Goal: Task Accomplishment & Management: Manage account settings

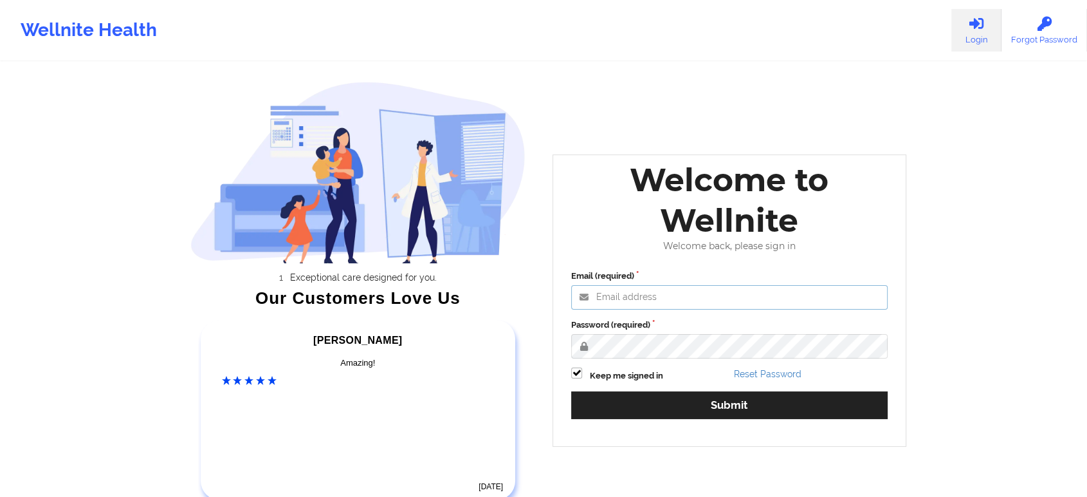
type input "[EMAIL_ADDRESS][DOMAIN_NAME]"
click at [591, 368] on div "Keep me signed in" at bounding box center [648, 374] width 163 height 15
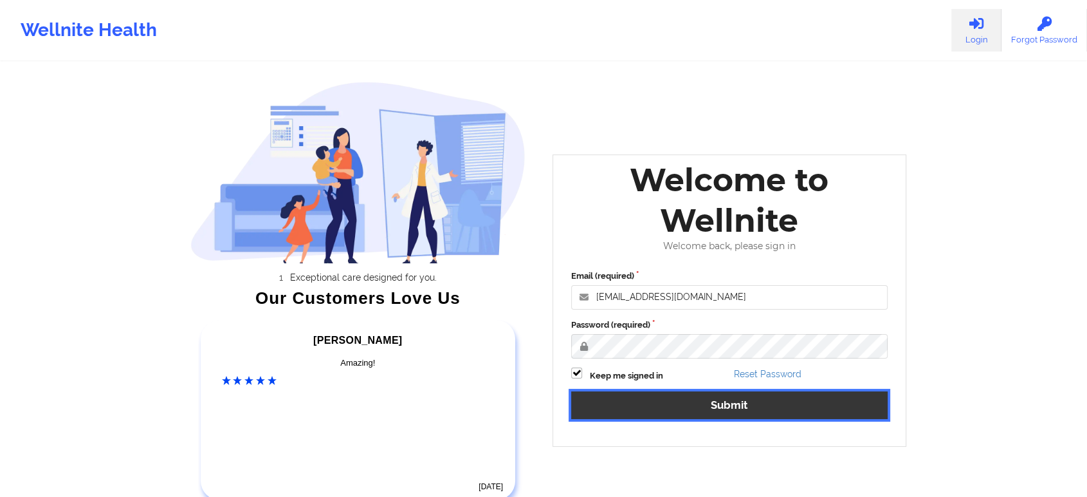
drag, startPoint x: 620, startPoint y: 411, endPoint x: 463, endPoint y: 524, distance: 192.6
click at [463, 496] on html "Wellnite Health Login Forgot Password Exceptional care designed for you. Our Cu…" at bounding box center [543, 248] width 1087 height 497
click at [706, 403] on button "Submit" at bounding box center [729, 405] width 317 height 28
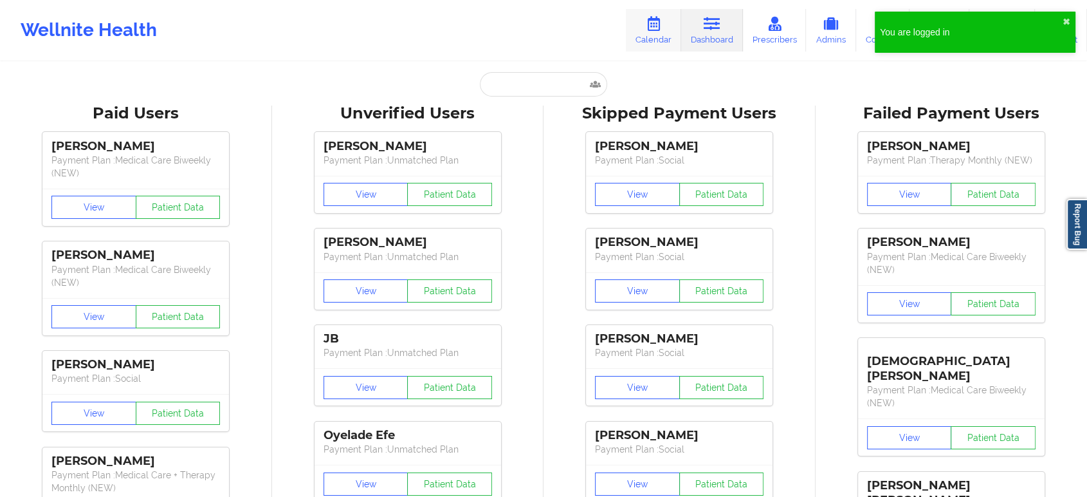
click at [659, 44] on link "Calendar" at bounding box center [653, 30] width 55 height 42
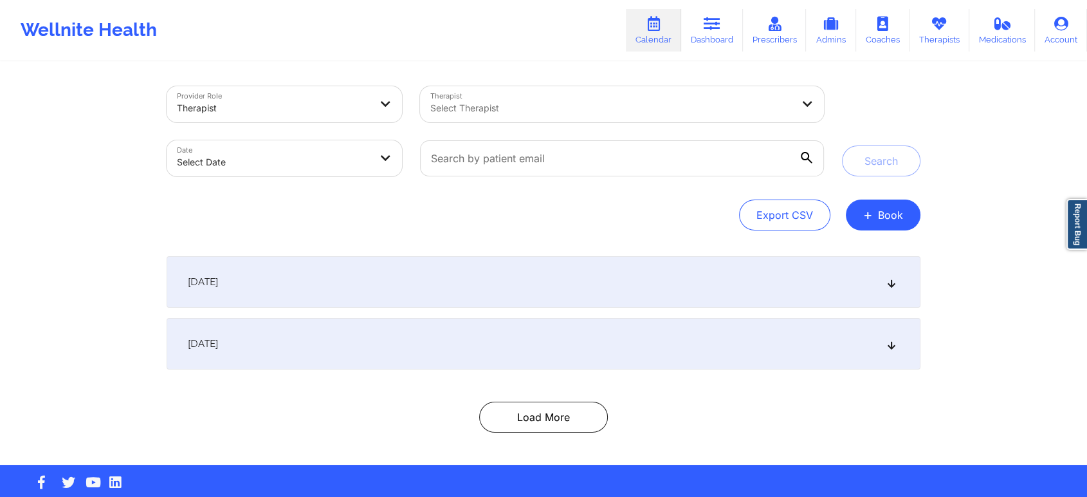
select select "2025-8"
select select "2025-9"
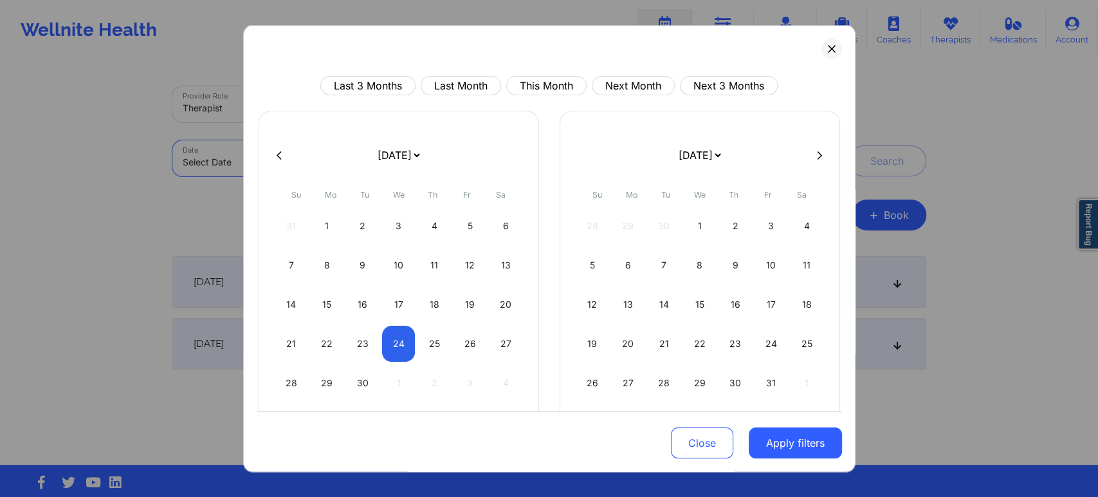
click at [218, 170] on body "Wellnite Health Calendar Dashboard Prescribers Admins Coaches Therapists Medica…" at bounding box center [549, 248] width 1098 height 497
click at [531, 87] on button "This Month" at bounding box center [546, 85] width 80 height 19
select select "2025-8"
select select "2025-9"
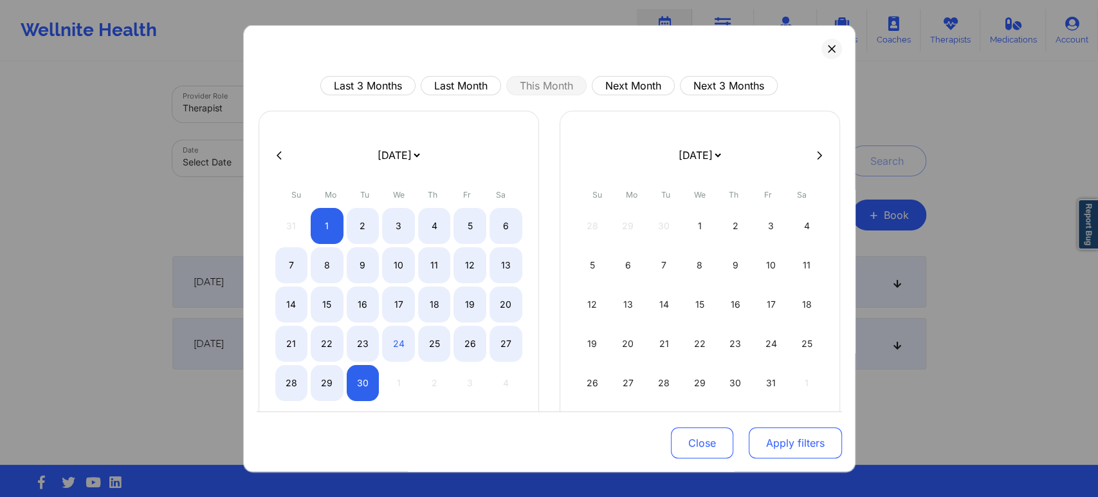
click at [765, 439] on button "Apply filters" at bounding box center [795, 442] width 93 height 31
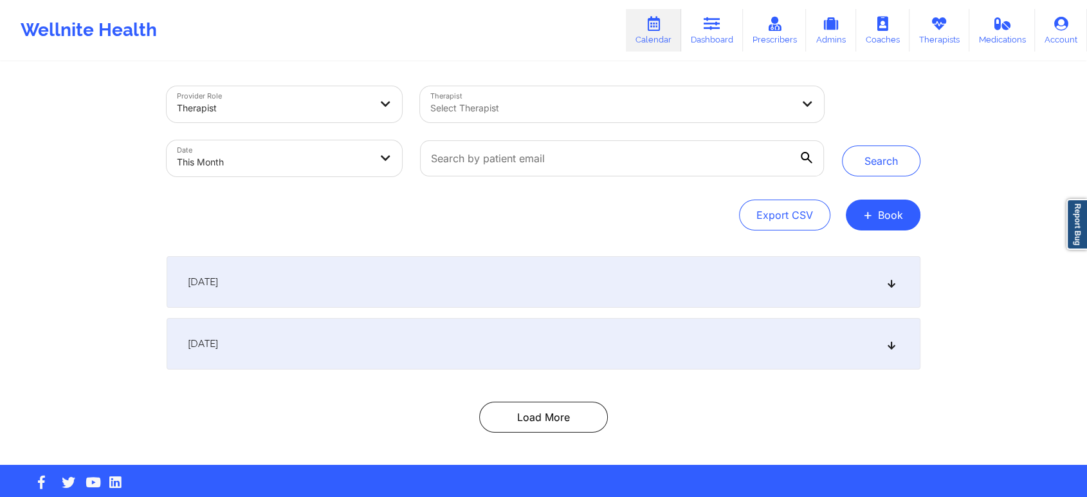
click at [656, 264] on div "[DATE]" at bounding box center [544, 281] width 754 height 51
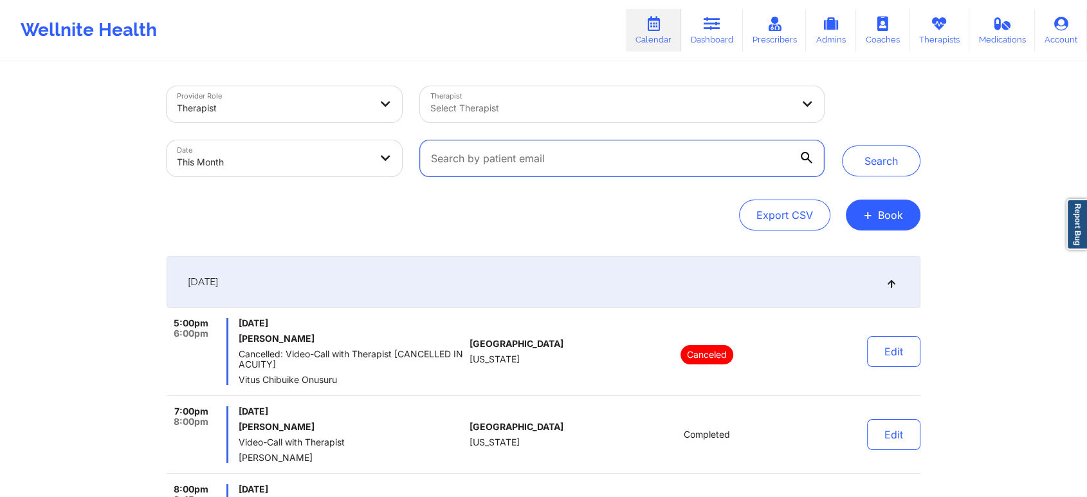
click at [585, 150] on input "text" at bounding box center [622, 158] width 404 height 36
paste input "[EMAIL_ADDRESS][DOMAIN_NAME]"
click at [842, 145] on button "Search" at bounding box center [881, 160] width 78 height 31
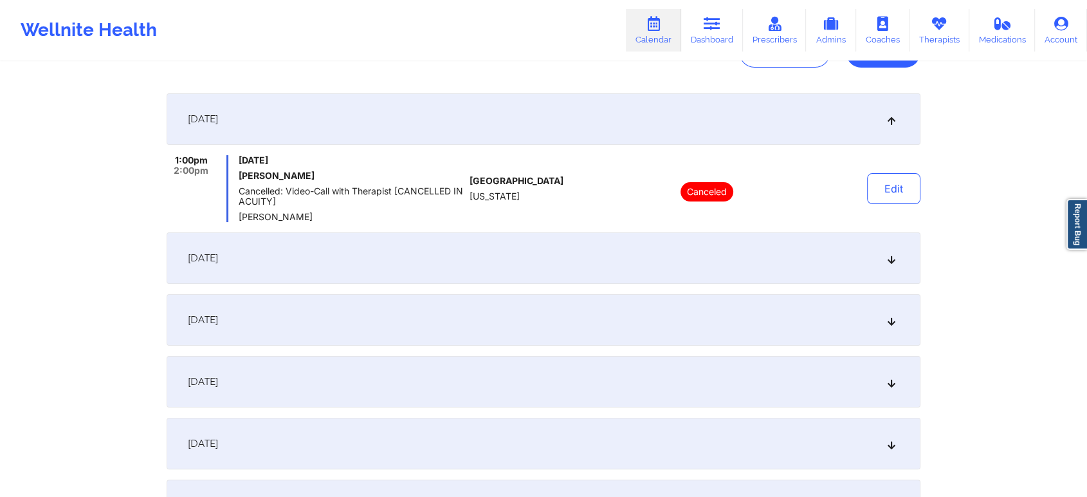
scroll to position [452, 0]
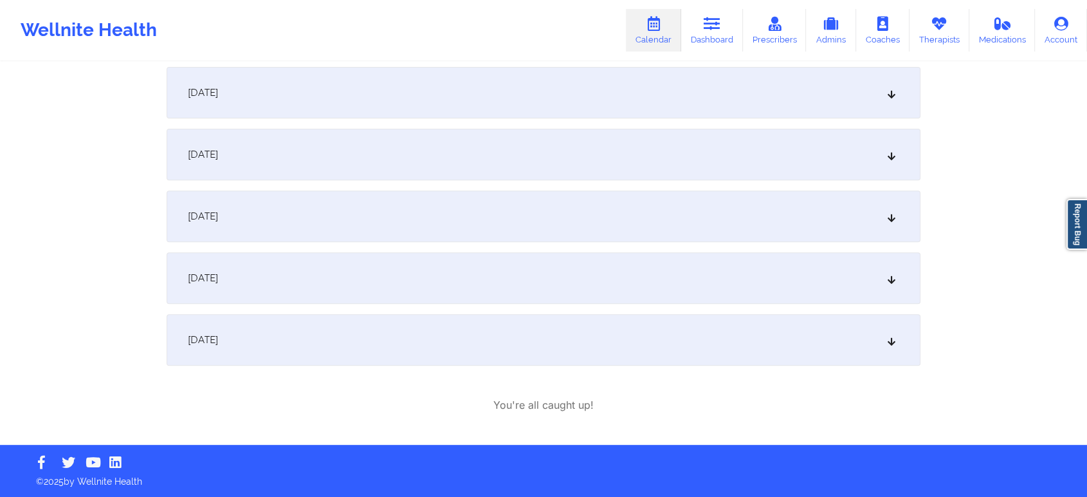
click at [403, 258] on div "[DATE]" at bounding box center [544, 277] width 754 height 51
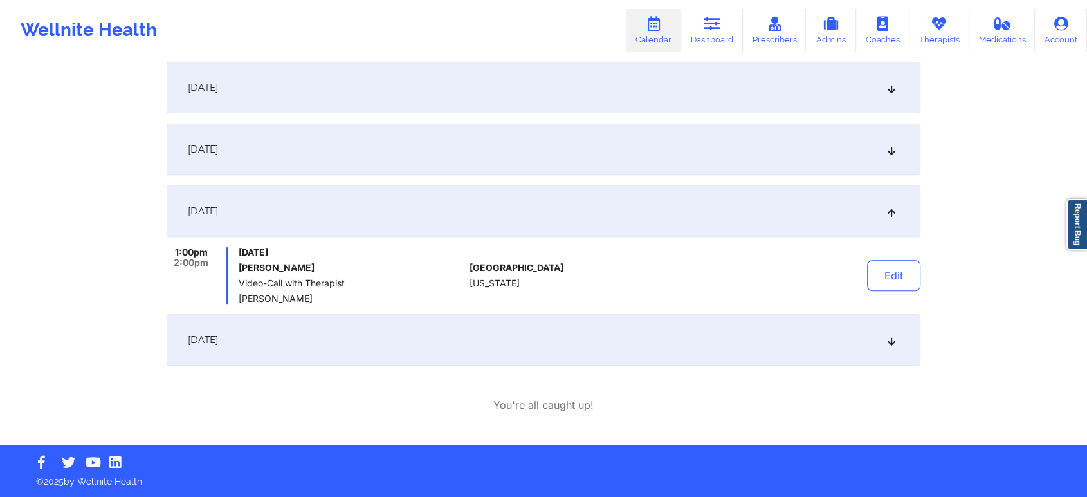
scroll to position [374, 0]
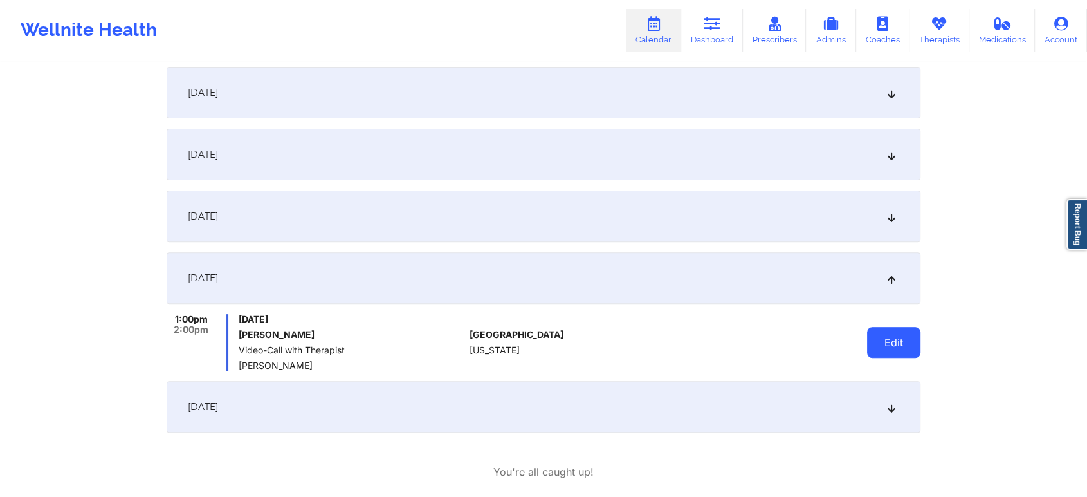
click at [894, 340] on button "Edit" at bounding box center [893, 342] width 53 height 31
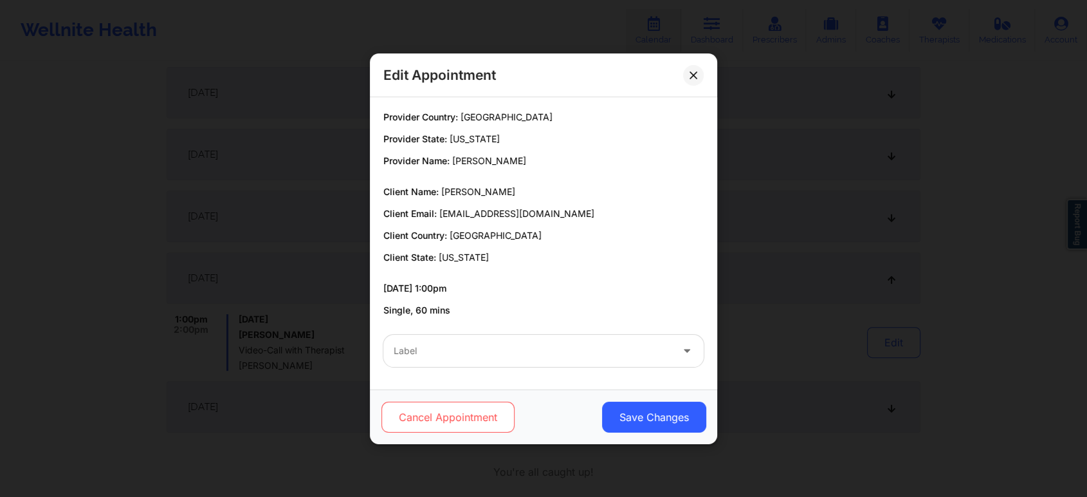
click at [468, 409] on button "Cancel Appointment" at bounding box center [447, 416] width 133 height 31
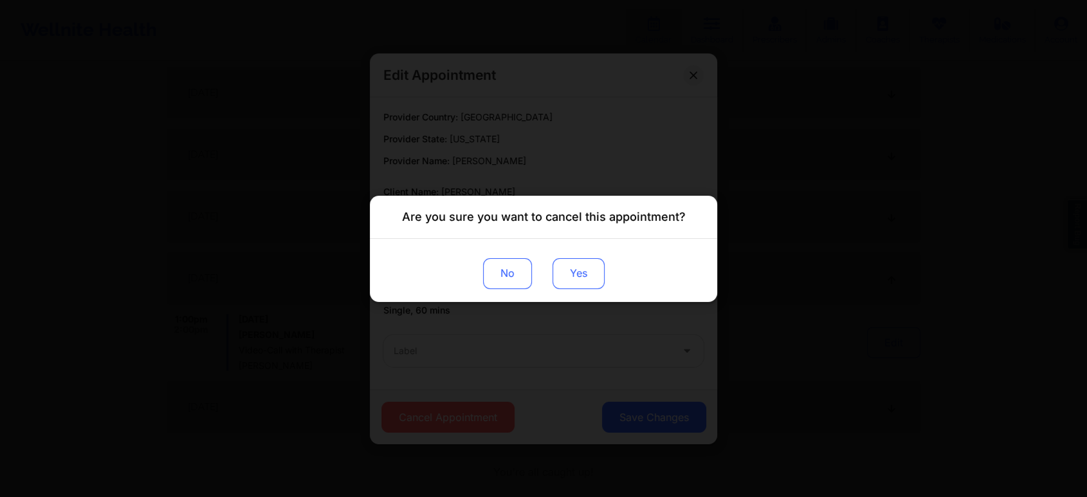
click at [585, 279] on button "Yes" at bounding box center [579, 272] width 52 height 31
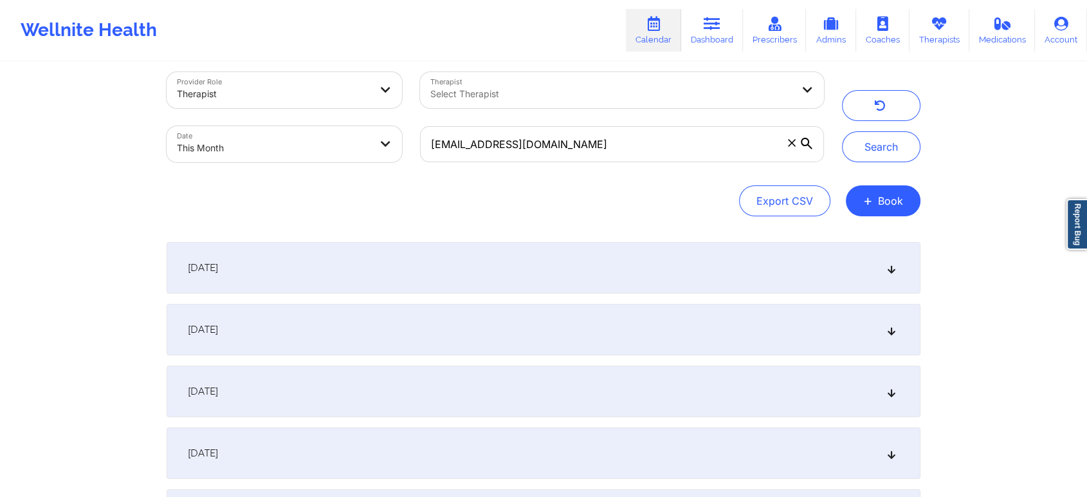
scroll to position [0, 0]
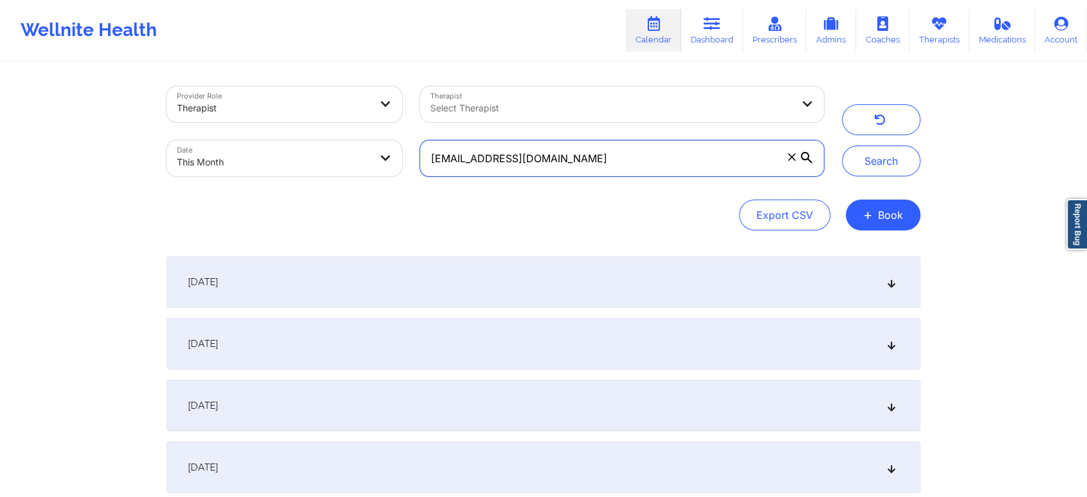
drag, startPoint x: 613, startPoint y: 158, endPoint x: 329, endPoint y: 160, distance: 283.7
click at [329, 160] on div "Provider Role Therapist Therapist Select Therapist Date This Month [EMAIL_ADDRE…" at bounding box center [495, 131] width 675 height 108
paste input "[EMAIL_ADDRESS]"
click at [842, 145] on button "Search" at bounding box center [881, 160] width 78 height 31
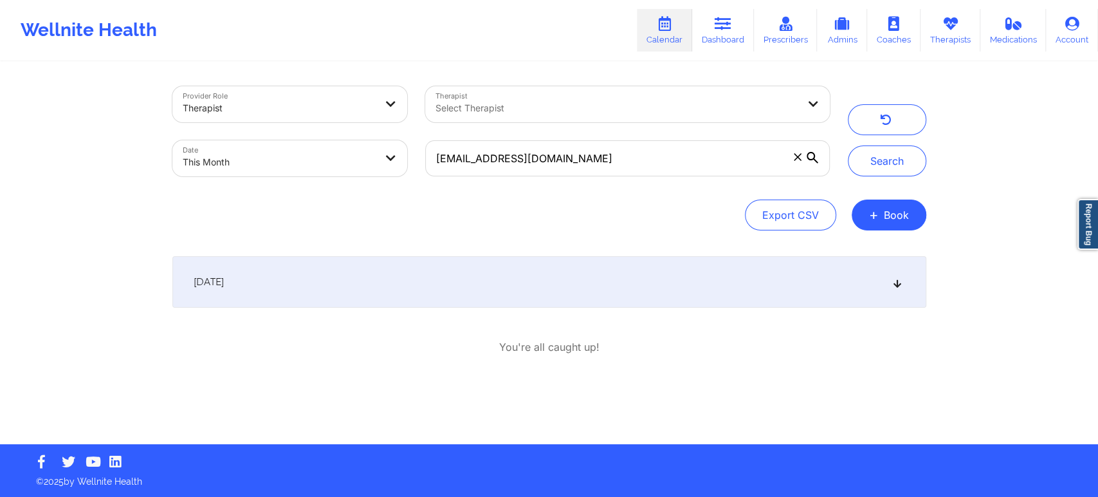
click at [632, 285] on div "[DATE]" at bounding box center [549, 281] width 754 height 51
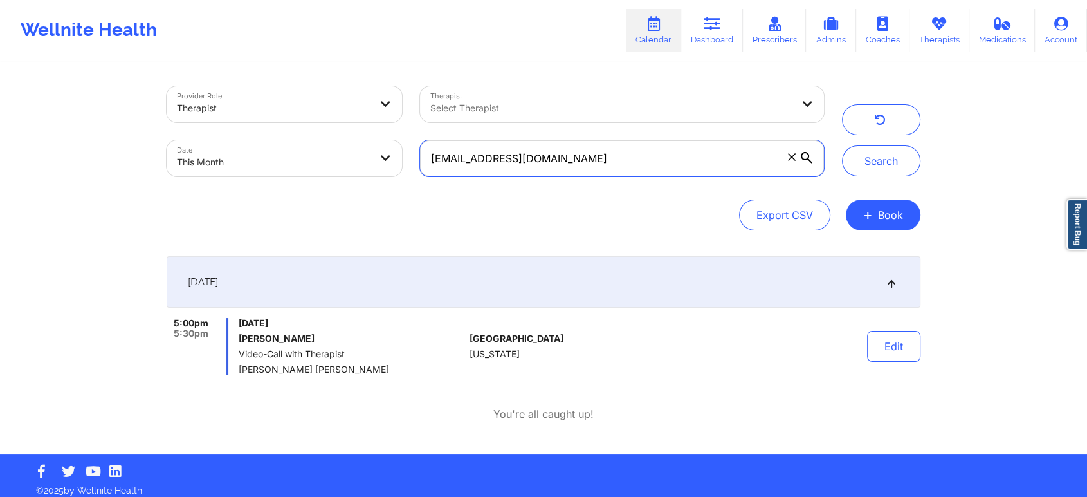
drag, startPoint x: 639, startPoint y: 151, endPoint x: 381, endPoint y: 124, distance: 258.7
click at [381, 124] on div "Provider Role Therapist Therapist Select Therapist Date This Month [EMAIL_ADDRE…" at bounding box center [495, 131] width 675 height 108
paste input "cassidycadiz11"
click at [842, 145] on button "Search" at bounding box center [881, 160] width 78 height 31
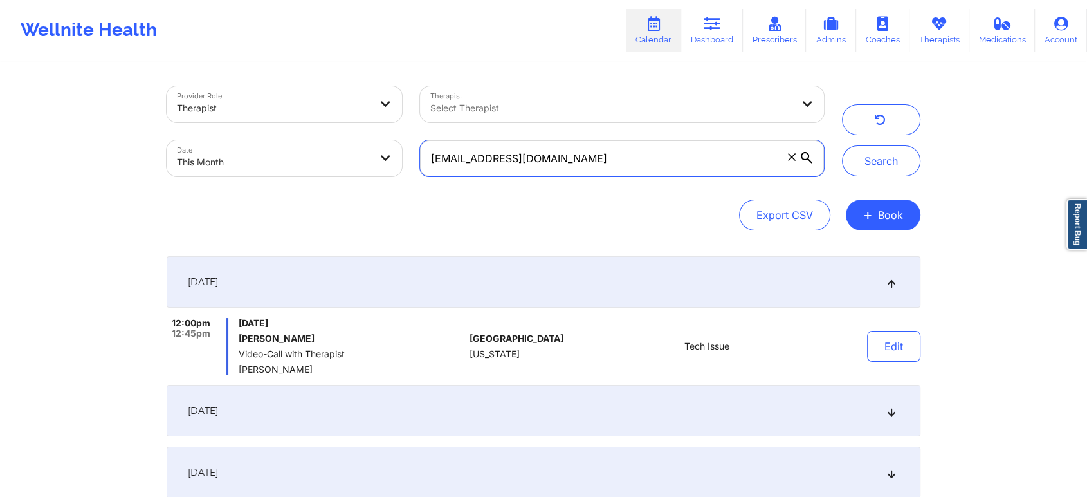
scroll to position [194, 0]
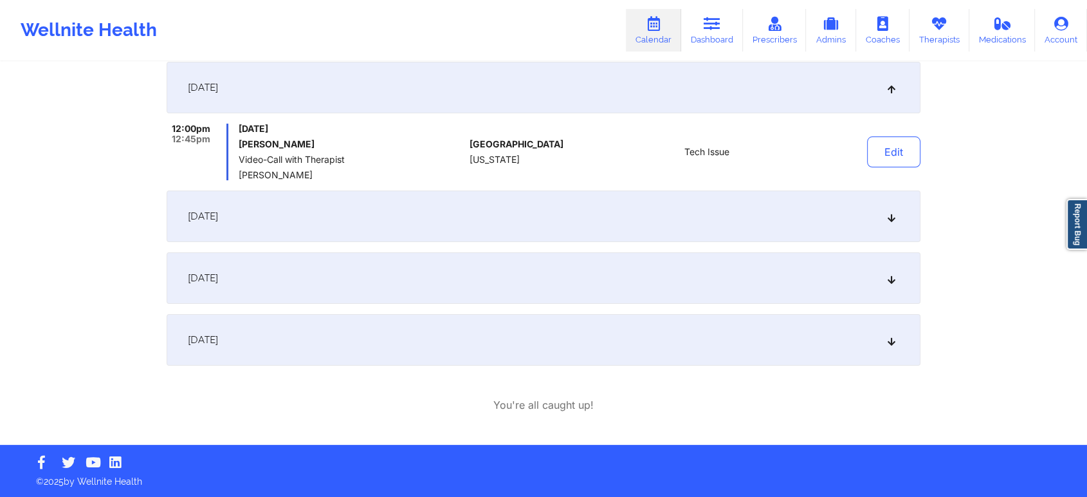
click at [547, 331] on div "[DATE]" at bounding box center [544, 339] width 754 height 51
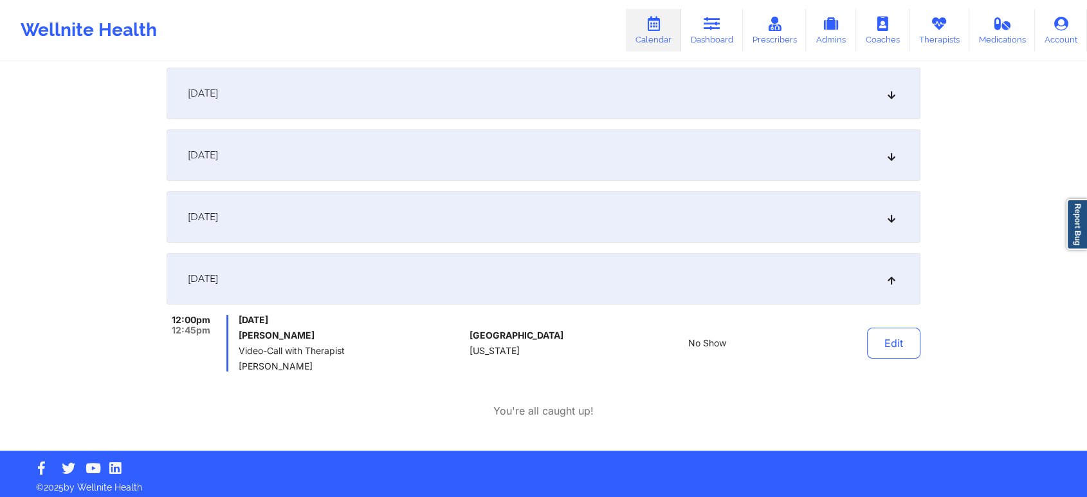
scroll to position [0, 0]
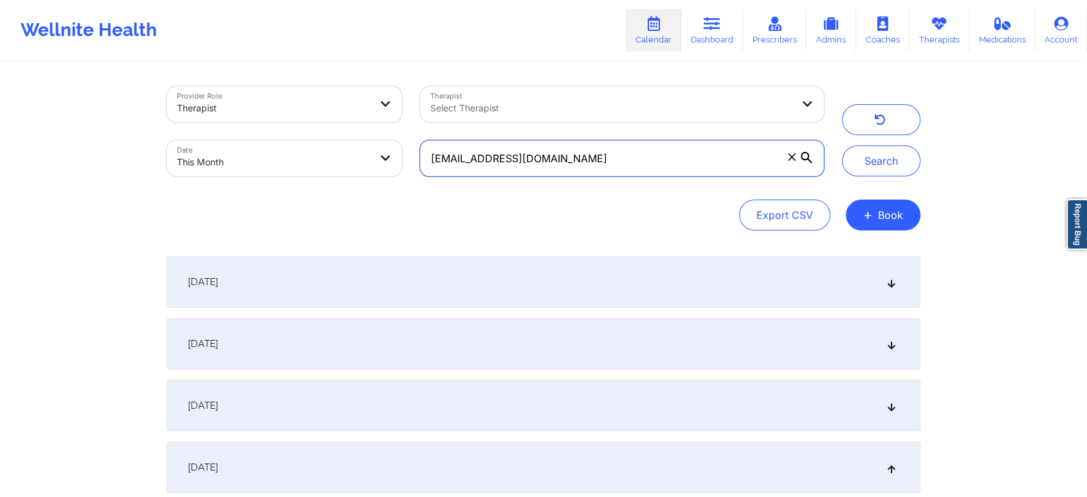
drag, startPoint x: 719, startPoint y: 152, endPoint x: 390, endPoint y: 160, distance: 328.8
click at [390, 160] on div "Provider Role Therapist Therapist Select Therapist Date This Month [EMAIL_ADDRE…" at bounding box center [495, 131] width 675 height 108
paste input "nealwelch@y"
click at [842, 145] on button "Search" at bounding box center [881, 160] width 78 height 31
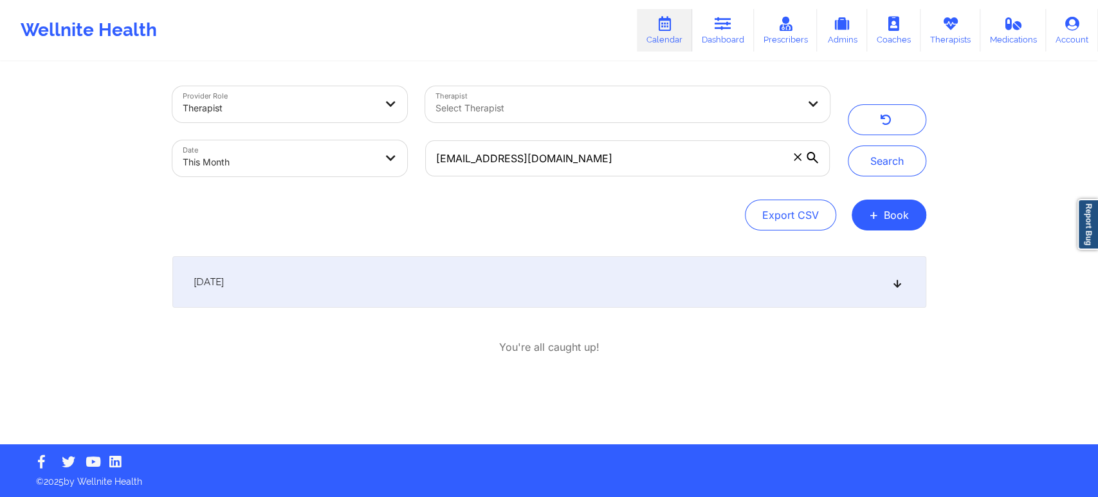
click at [849, 285] on div "[DATE]" at bounding box center [549, 281] width 754 height 51
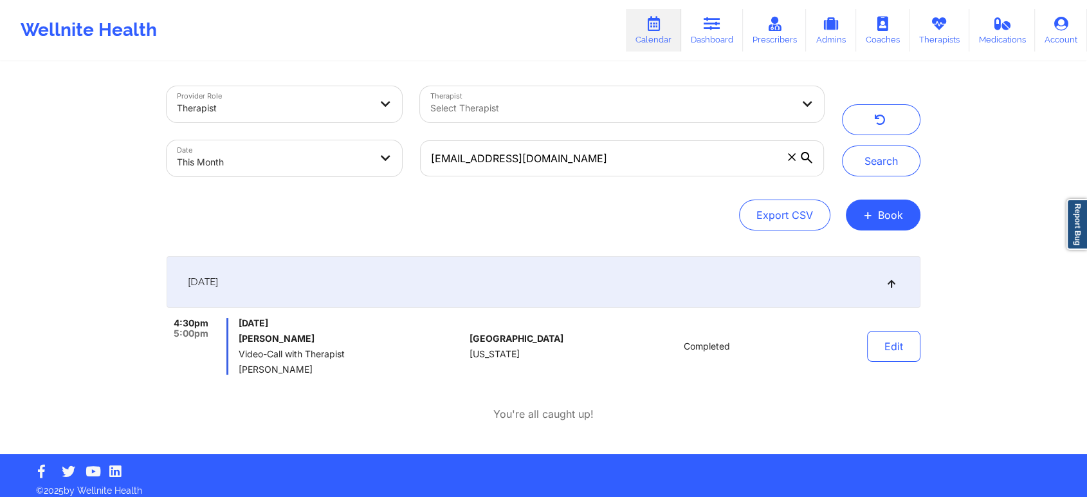
drag, startPoint x: 595, startPoint y: 139, endPoint x: 324, endPoint y: 185, distance: 275.3
click at [324, 185] on div "Provider Role Therapist Therapist Select Therapist Date This Month [EMAIL_ADDRE…" at bounding box center [495, 131] width 675 height 108
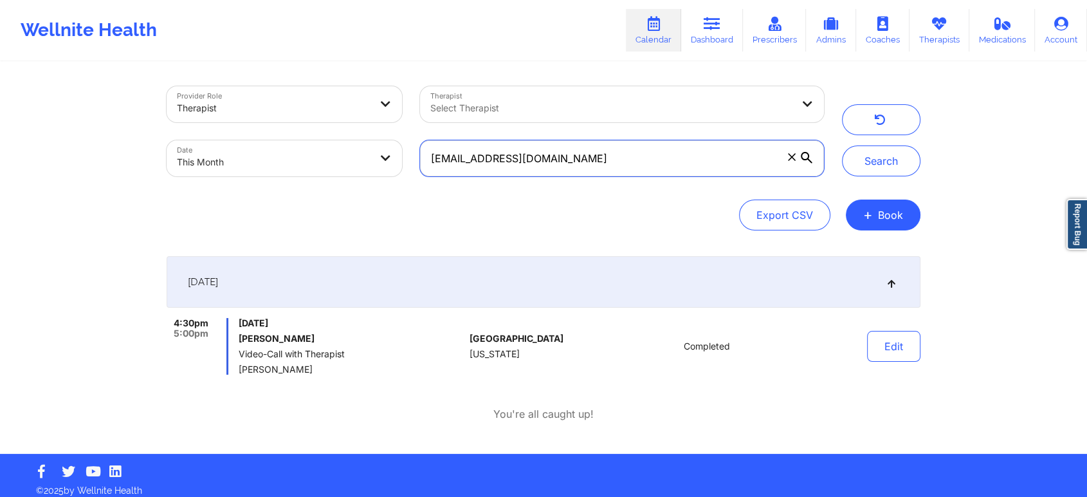
drag, startPoint x: 630, startPoint y: 158, endPoint x: 308, endPoint y: 156, distance: 323.0
click at [308, 156] on div "Provider Role Therapist Therapist Select Therapist Date This Month [EMAIL_ADDRE…" at bounding box center [495, 131] width 675 height 108
paste input "ccastillo.cami13@g"
click at [842, 145] on button "Search" at bounding box center [881, 160] width 78 height 31
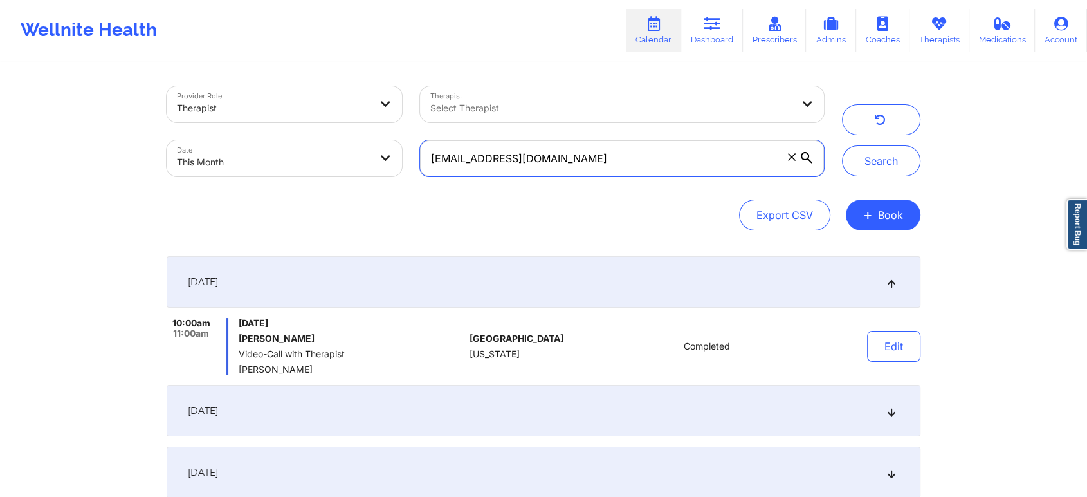
scroll to position [411, 0]
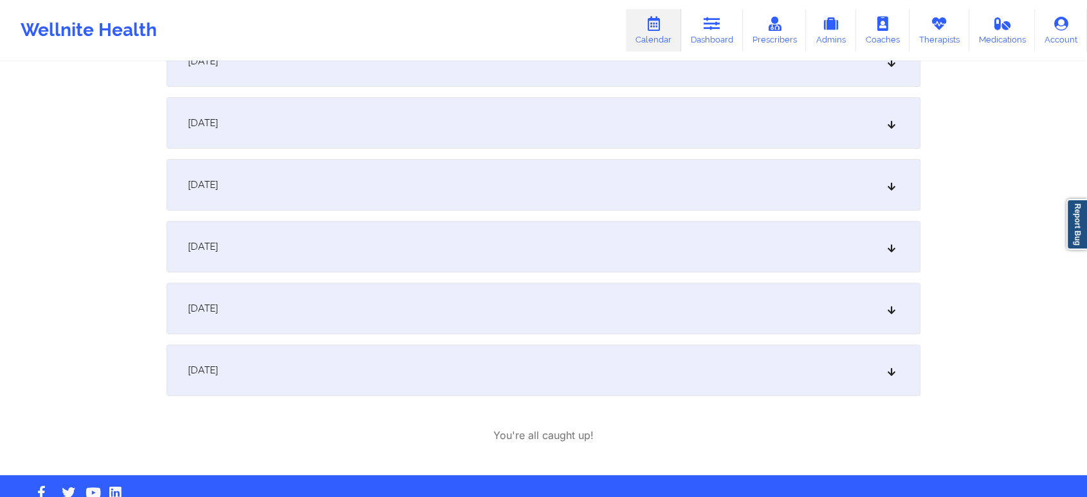
click at [510, 236] on div "[DATE]" at bounding box center [544, 246] width 754 height 51
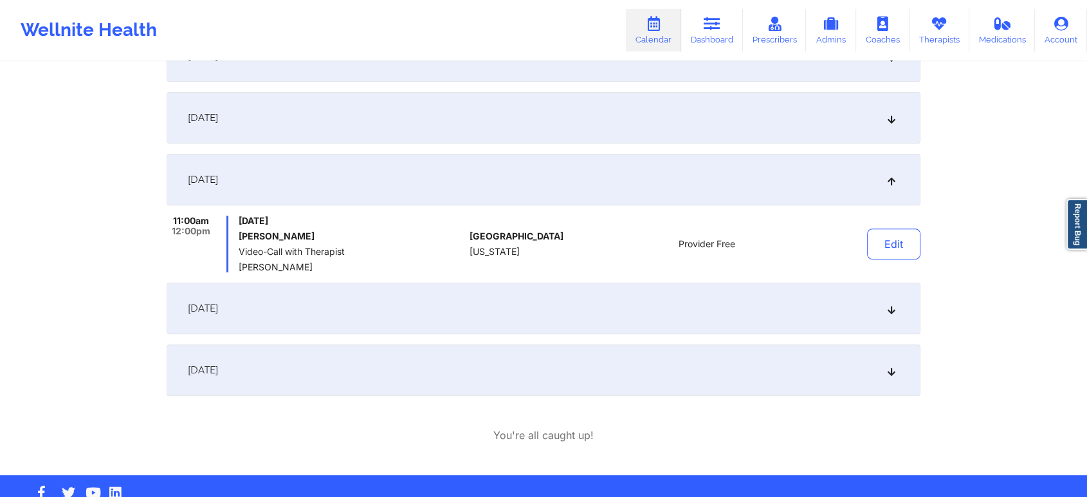
scroll to position [344, 0]
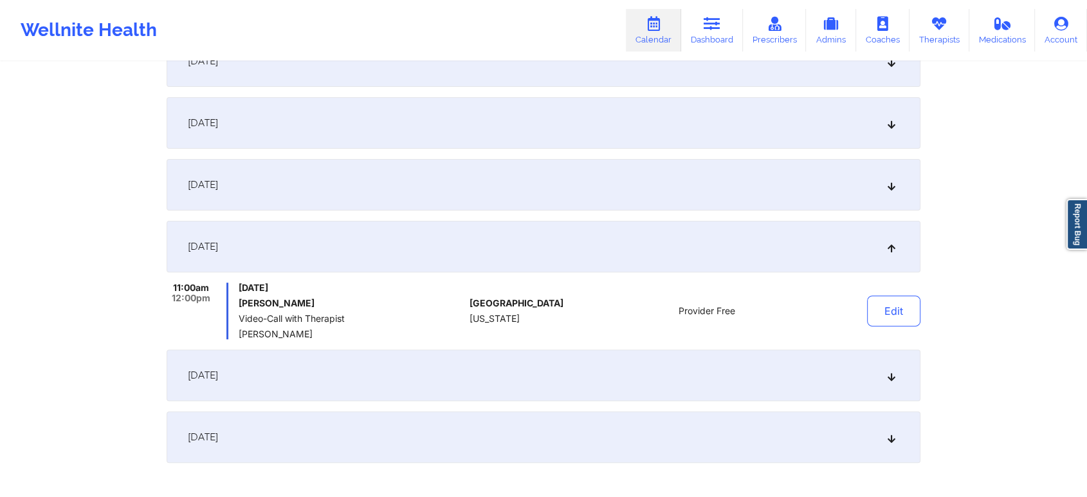
click at [588, 213] on div "[DATE] 10:00am 11:00am [DATE] [PERSON_NAME] Video-Call with Therapist [PERSON_N…" at bounding box center [544, 187] width 754 height 551
click at [603, 189] on div "[DATE]" at bounding box center [544, 184] width 754 height 51
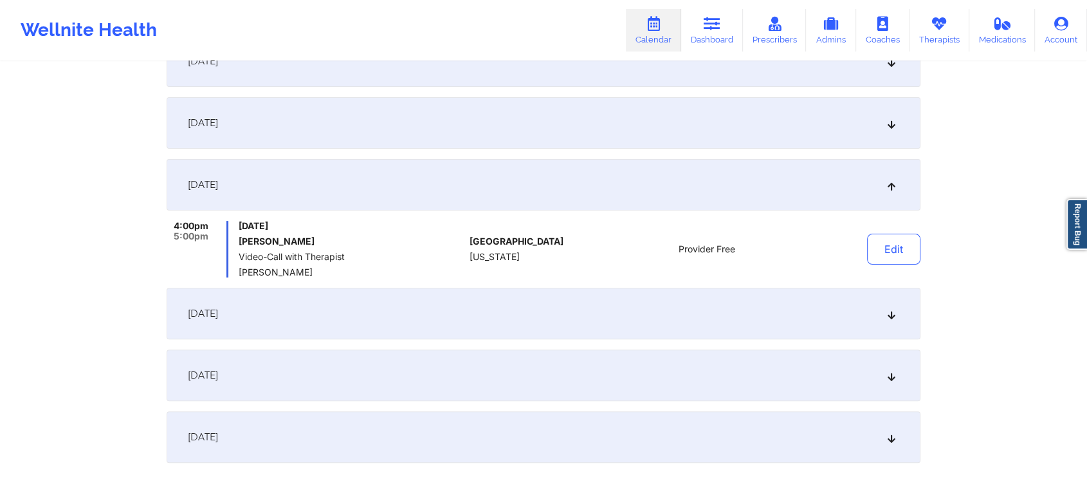
click at [540, 107] on div "[DATE]" at bounding box center [544, 122] width 754 height 51
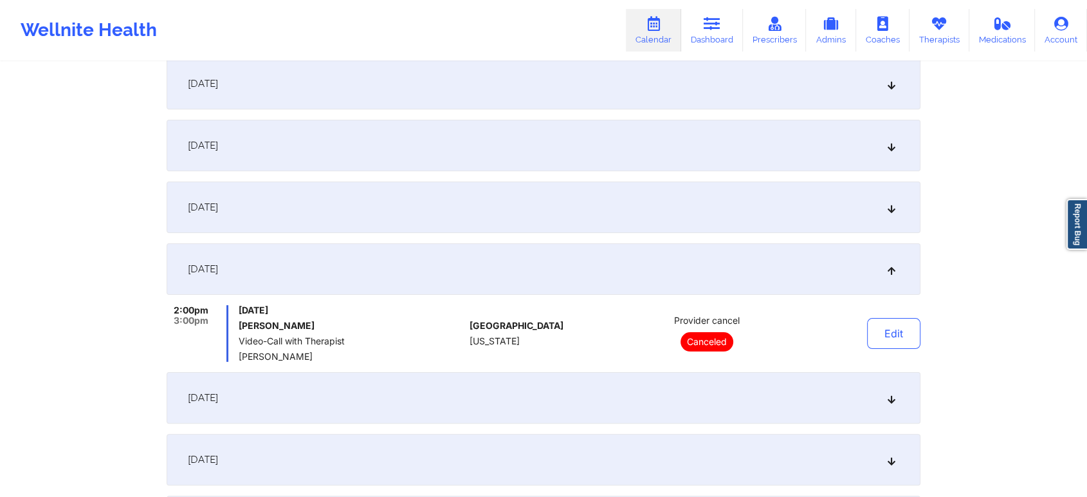
scroll to position [122, 0]
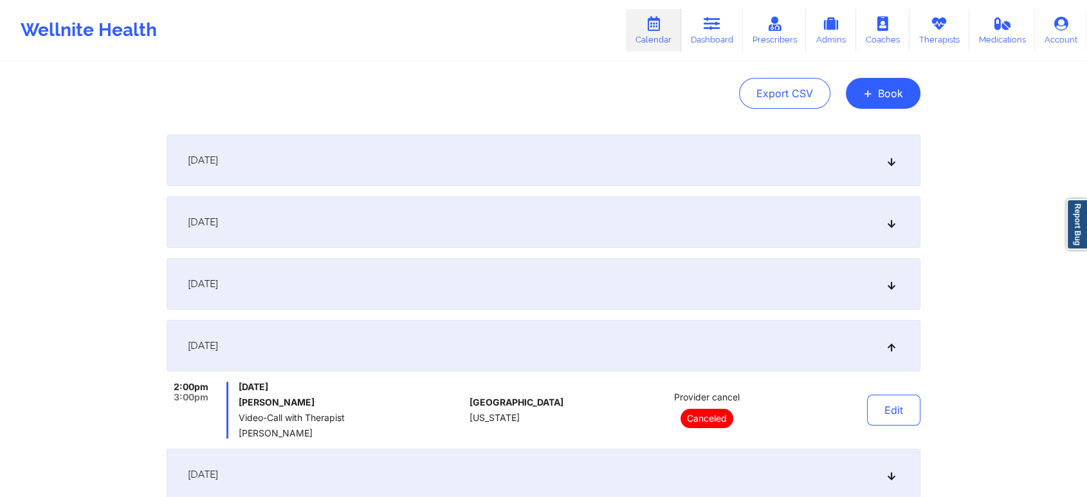
click at [615, 277] on div "[DATE]" at bounding box center [544, 283] width 754 height 51
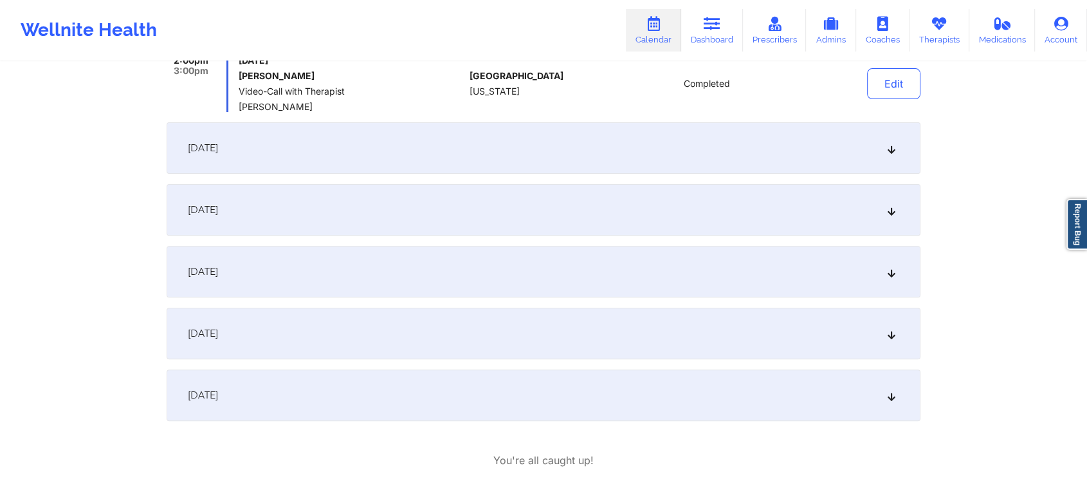
scroll to position [375, 0]
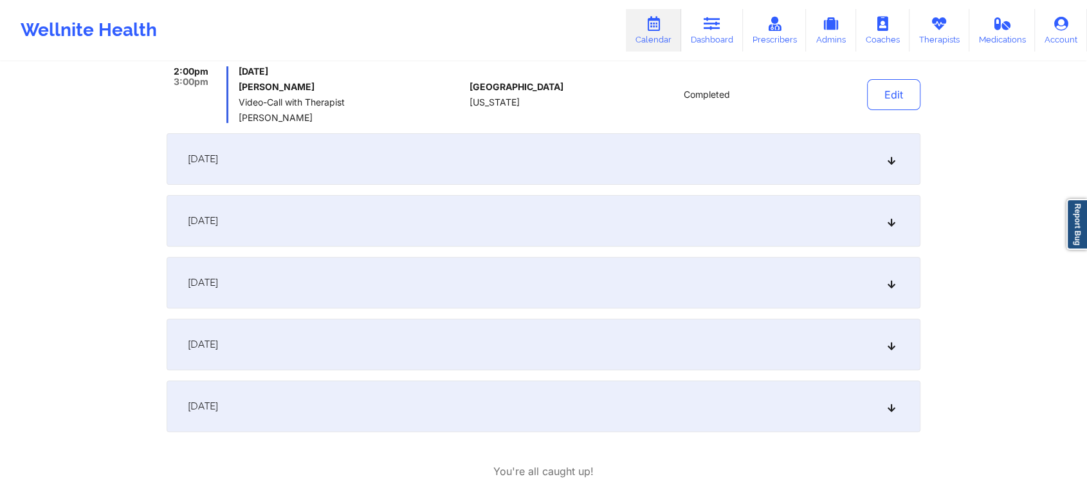
click at [648, 169] on div "[DATE]" at bounding box center [544, 158] width 754 height 51
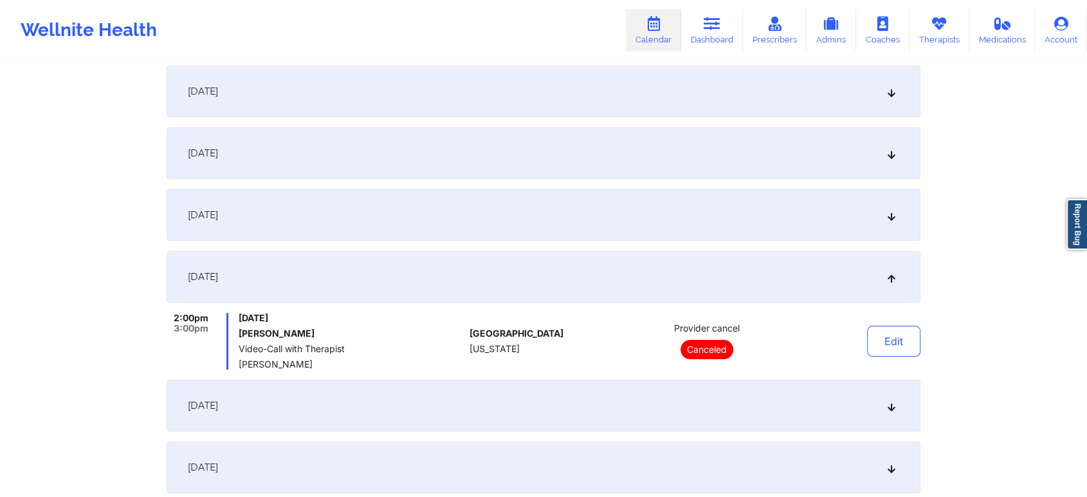
scroll to position [190, 0]
click at [639, 216] on div "[DATE]" at bounding box center [544, 215] width 754 height 51
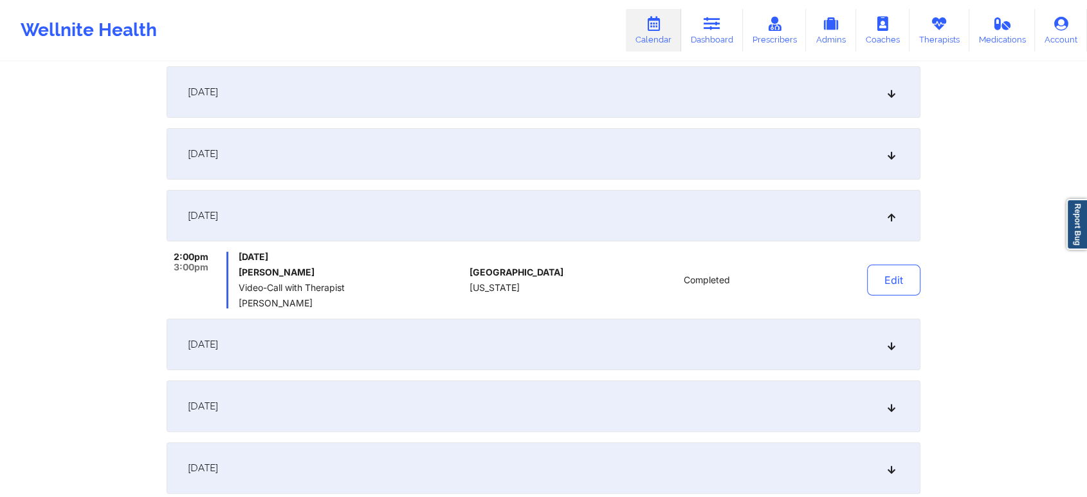
click at [639, 216] on div "[DATE]" at bounding box center [544, 215] width 754 height 51
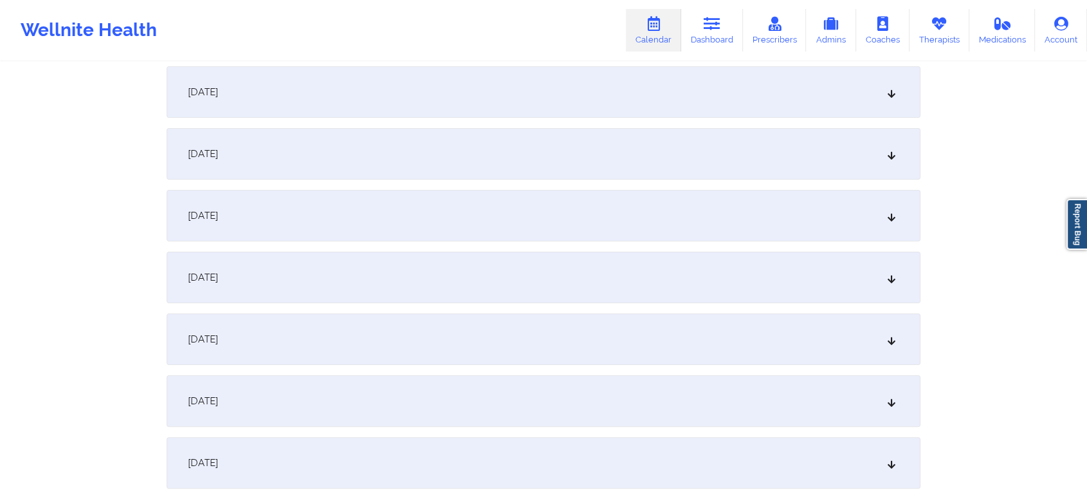
click at [649, 184] on div "[DATE] 10:00am 11:00am [DATE] [PERSON_NAME] Video-Call with Therapist [PERSON_N…" at bounding box center [544, 308] width 754 height 484
click at [674, 154] on div "[DATE]" at bounding box center [544, 153] width 754 height 51
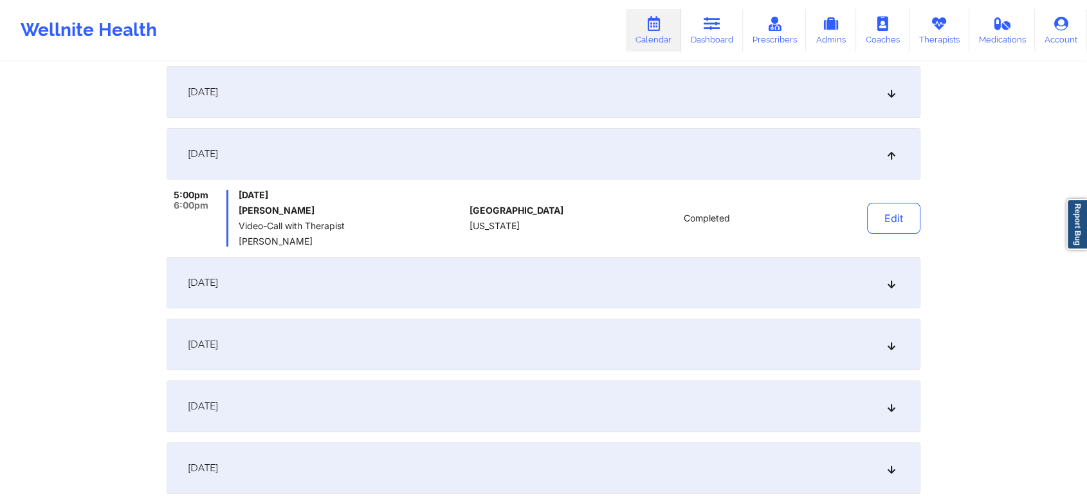
click at [659, 286] on div "[DATE]" at bounding box center [544, 282] width 754 height 51
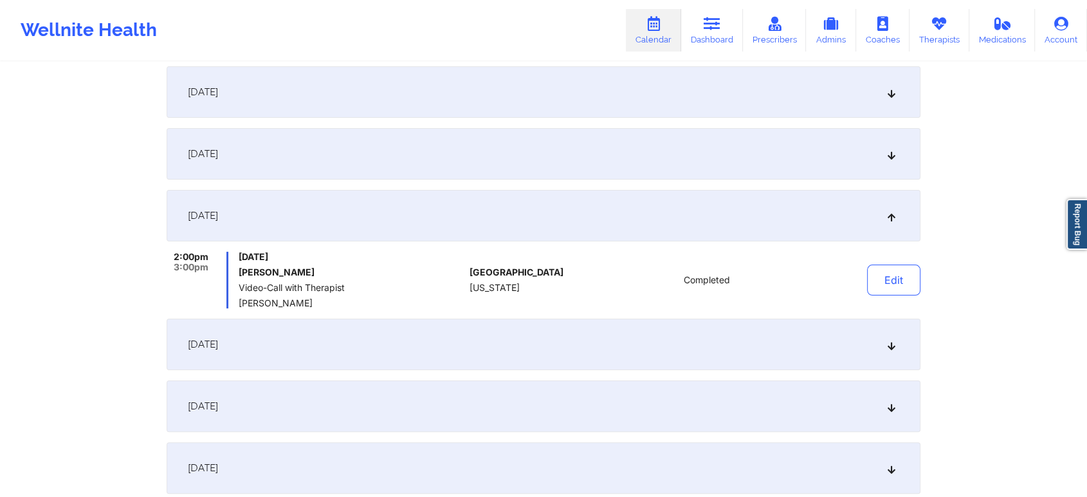
click at [660, 335] on div "[DATE]" at bounding box center [544, 343] width 754 height 51
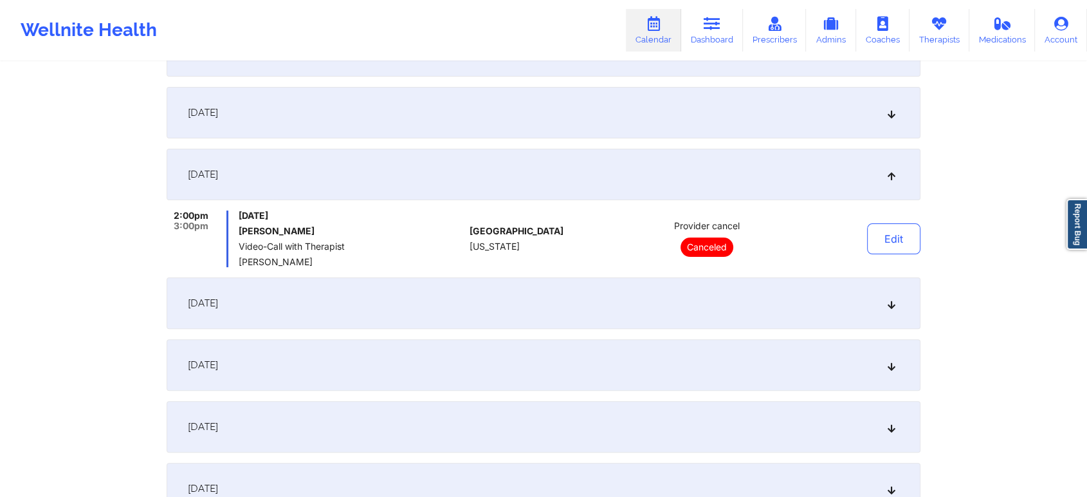
scroll to position [289, 0]
click at [665, 314] on div "[DATE]" at bounding box center [544, 306] width 754 height 51
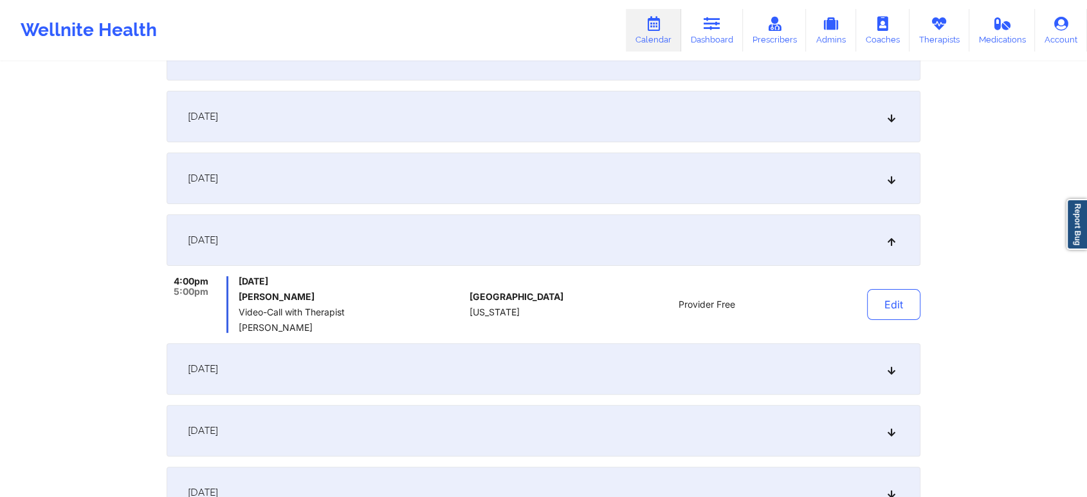
click at [680, 363] on div "[DATE]" at bounding box center [544, 368] width 754 height 51
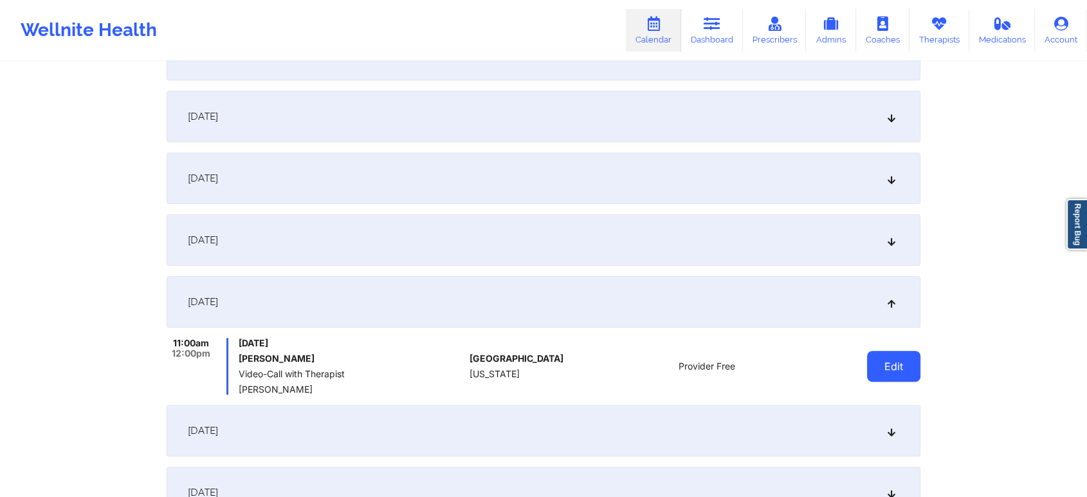
click at [897, 362] on button "Edit" at bounding box center [893, 366] width 53 height 31
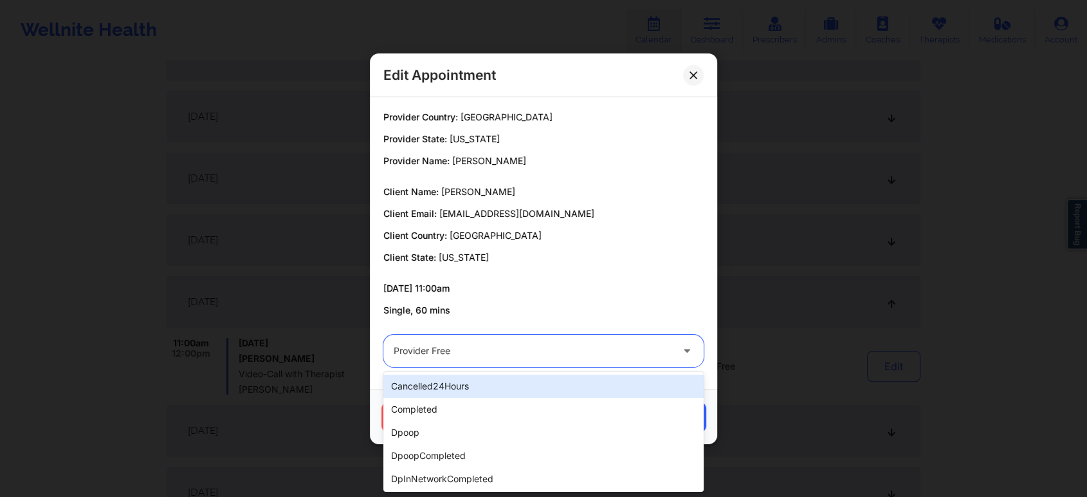
click at [439, 363] on div "Provider Free" at bounding box center [533, 351] width 278 height 32
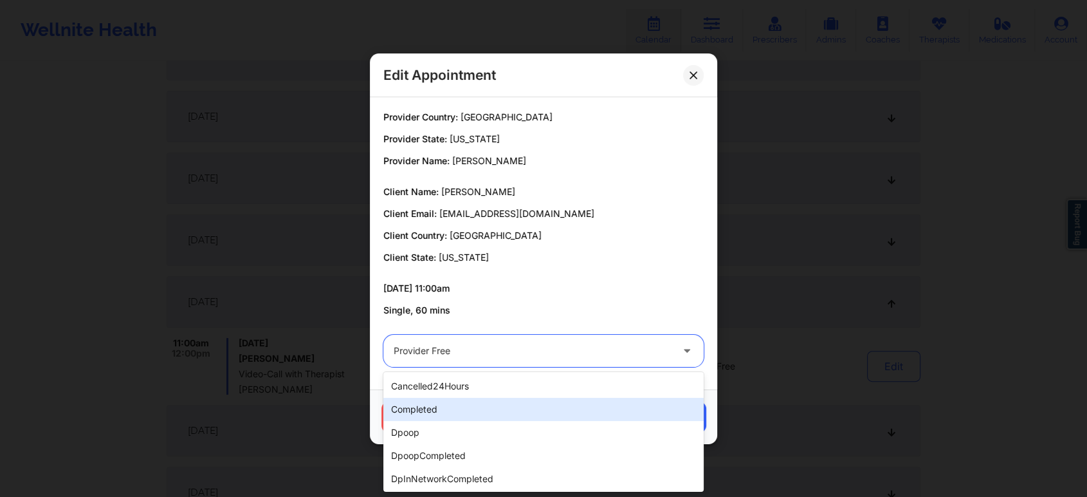
click at [439, 404] on div "completed" at bounding box center [543, 409] width 320 height 23
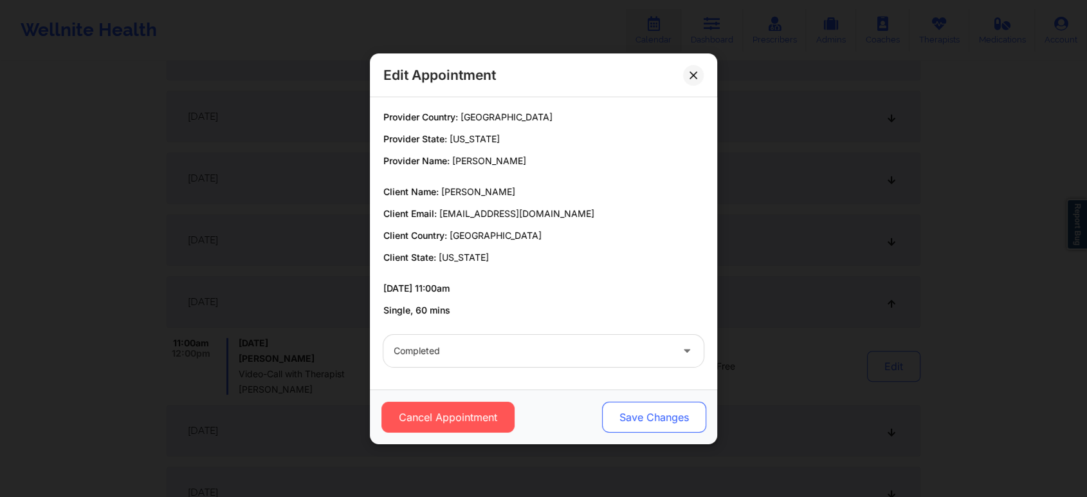
click at [668, 419] on button "Save Changes" at bounding box center [654, 416] width 104 height 31
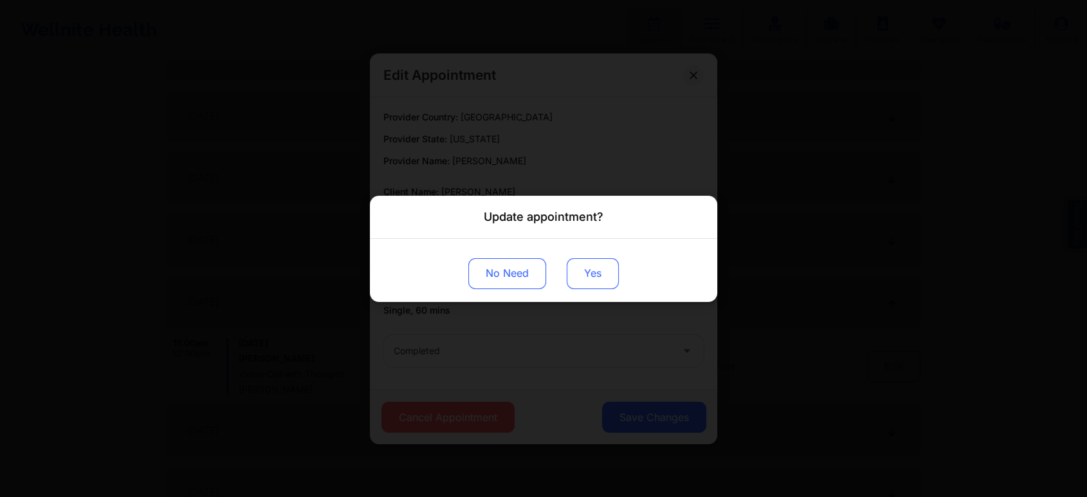
click at [601, 268] on button "Yes" at bounding box center [593, 272] width 52 height 31
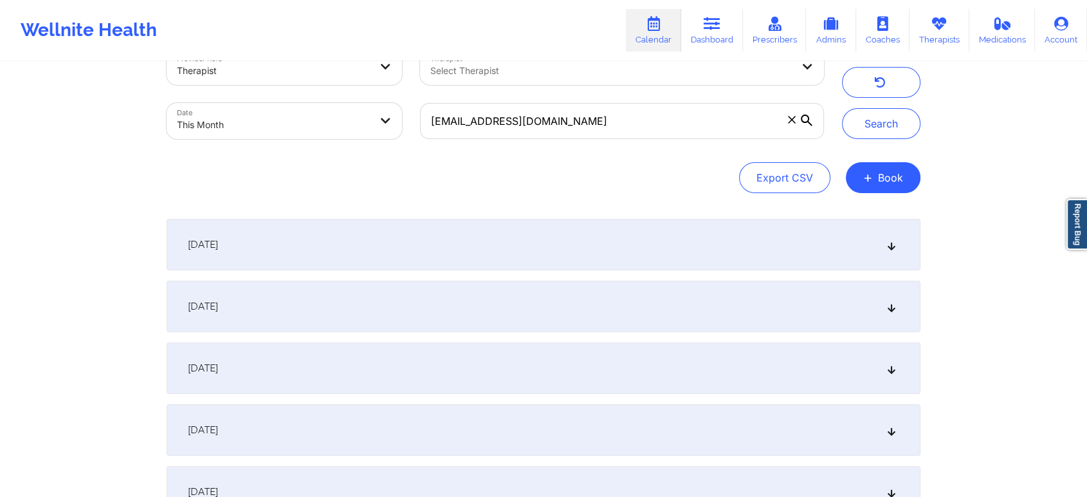
scroll to position [19, 0]
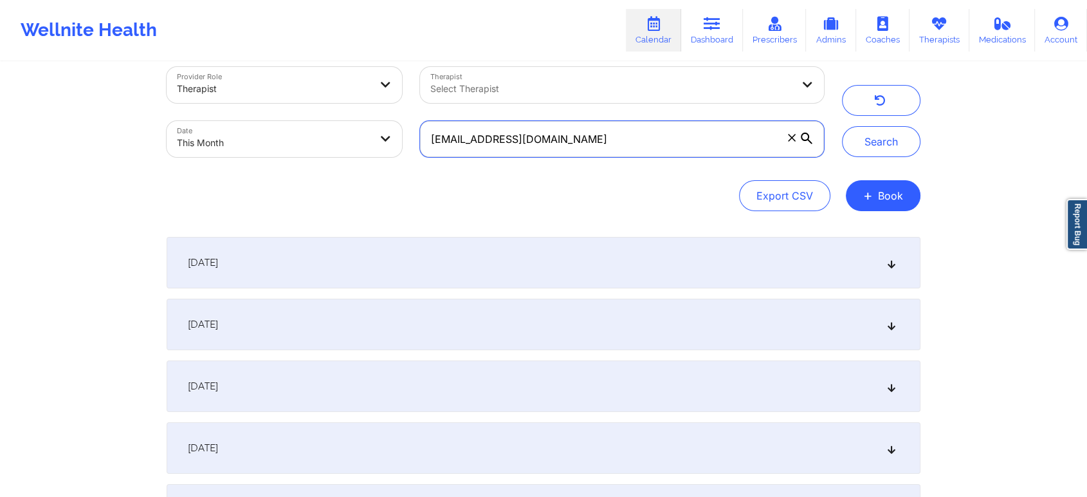
drag, startPoint x: 592, startPoint y: 138, endPoint x: 364, endPoint y: 112, distance: 229.2
click at [364, 112] on div "Provider Role Therapist Therapist Select Therapist Date This Month [EMAIL_ADDRE…" at bounding box center [495, 112] width 675 height 108
click at [842, 126] on button "Search" at bounding box center [881, 141] width 78 height 31
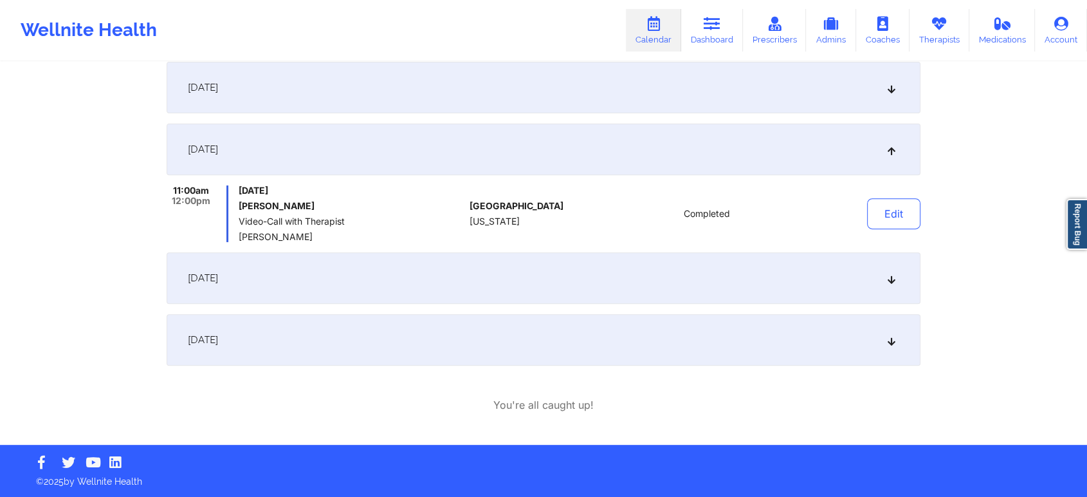
scroll to position [0, 0]
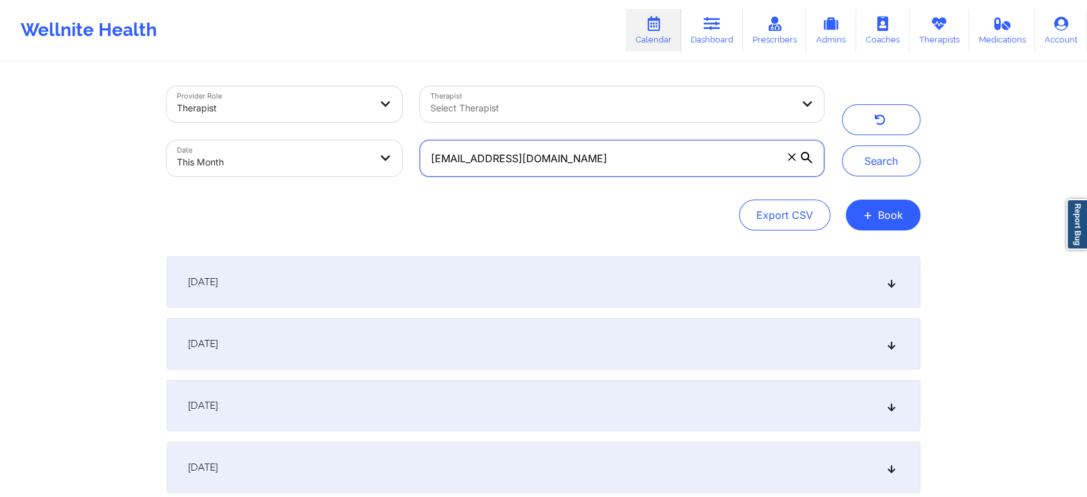
drag, startPoint x: 642, startPoint y: 149, endPoint x: 355, endPoint y: 127, distance: 287.8
click at [355, 127] on div "Provider Role Therapist Therapist Select Therapist Date This Month [EMAIL_ADDRE…" at bounding box center [495, 131] width 675 height 108
paste input "[EMAIL_ADDRESS]"
click at [583, 148] on input "[EMAIL_ADDRESS][DOMAIN_NAME]" at bounding box center [622, 158] width 404 height 36
click at [842, 145] on button "Search" at bounding box center [881, 160] width 78 height 31
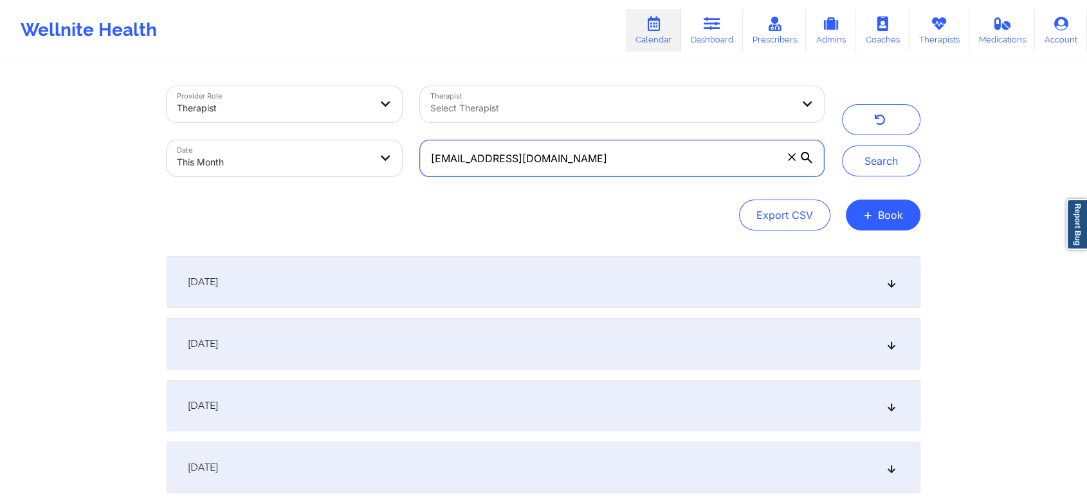
scroll to position [189, 0]
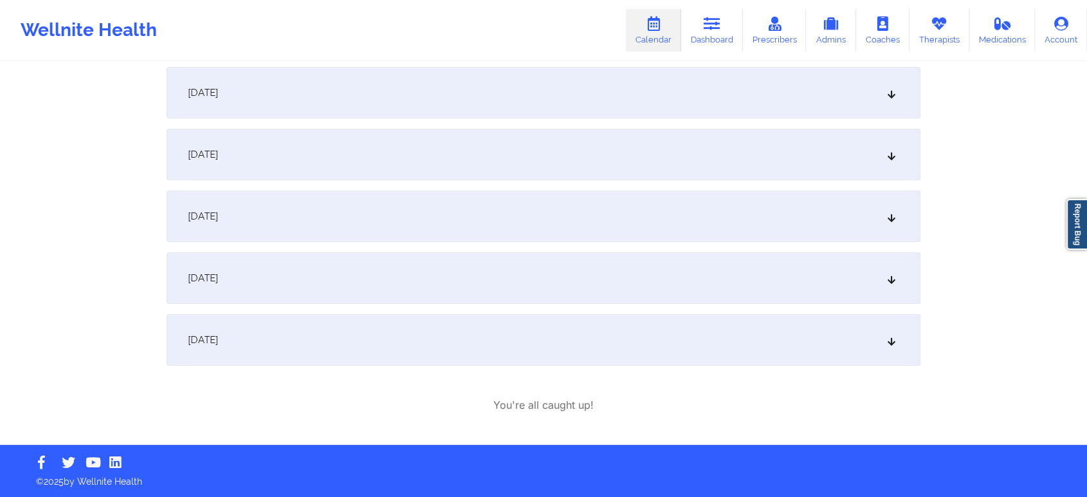
click at [606, 354] on div "[DATE]" at bounding box center [544, 339] width 754 height 51
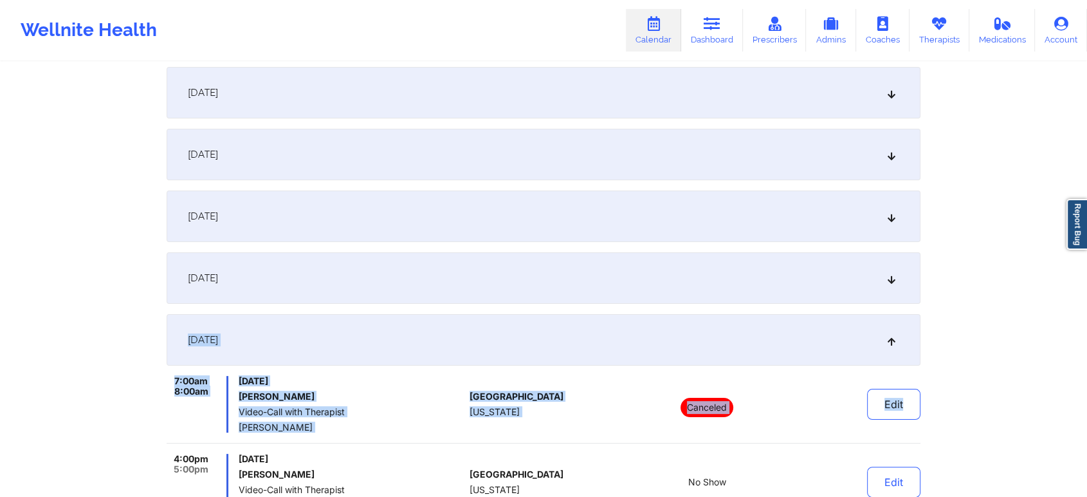
drag, startPoint x: 1082, startPoint y: 300, endPoint x: 1090, endPoint y: 390, distance: 90.5
click at [1087, 308] on html "Wellnite Health Calendar Dashboard Prescribers Admins Coaches Therapists Medica…" at bounding box center [543, 59] width 1087 height 497
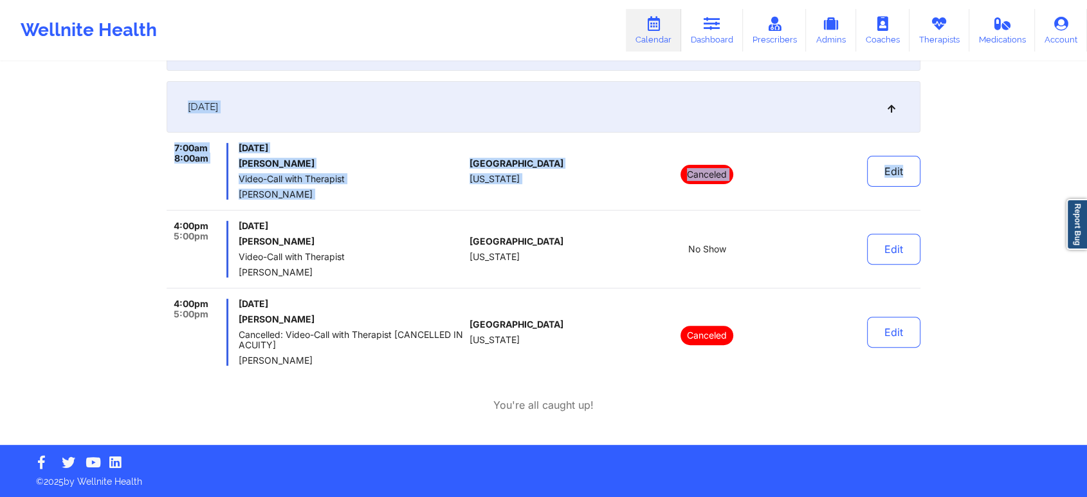
scroll to position [419, 0]
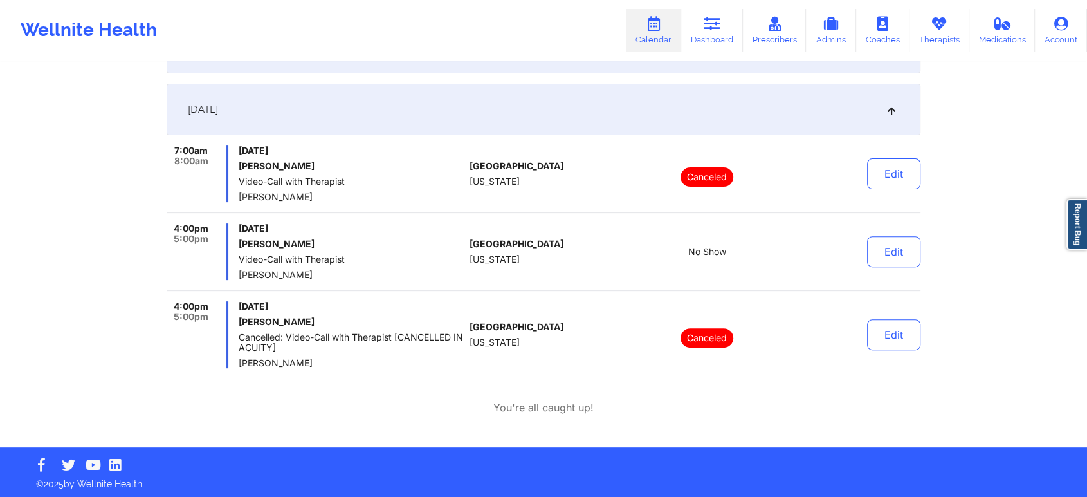
click at [1029, 229] on div "Provider Role Therapist Therapist Select Therapist Date This Month [EMAIL_ADDRE…" at bounding box center [543, 14] width 1087 height 867
drag, startPoint x: 888, startPoint y: 267, endPoint x: 894, endPoint y: 256, distance: 12.7
click at [894, 256] on div "Edit" at bounding box center [861, 251] width 119 height 57
click at [894, 256] on button "Edit" at bounding box center [893, 251] width 53 height 31
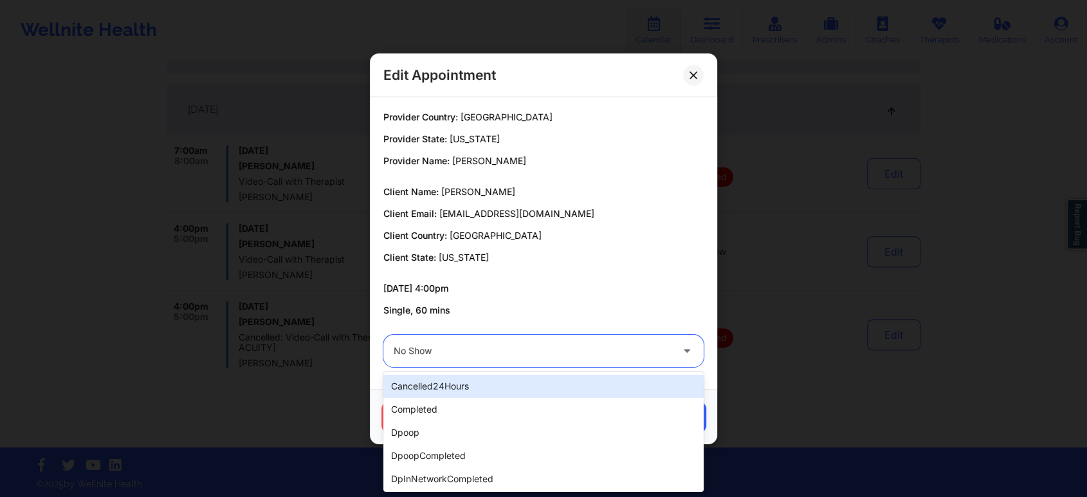
click at [617, 360] on div "No Show" at bounding box center [533, 351] width 278 height 32
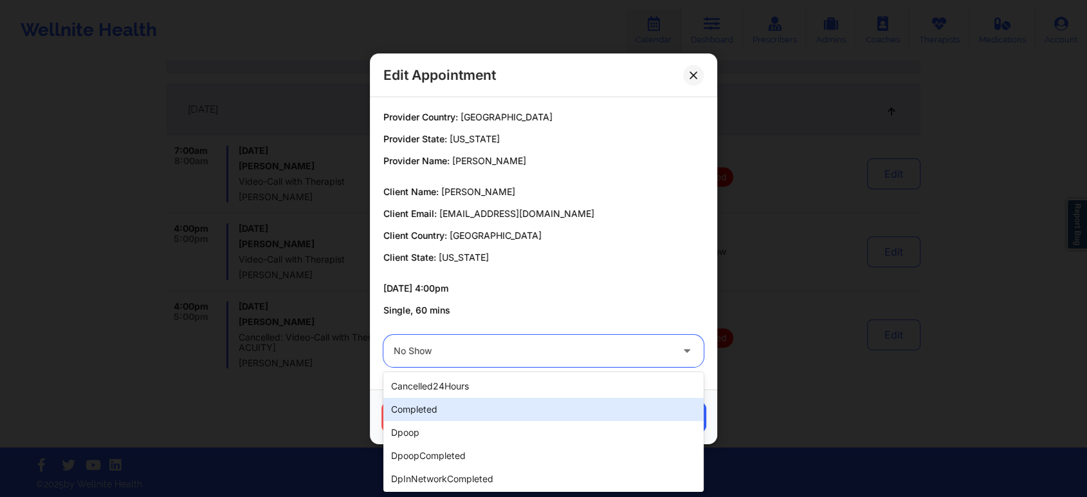
click at [533, 415] on div "completed" at bounding box center [543, 409] width 320 height 23
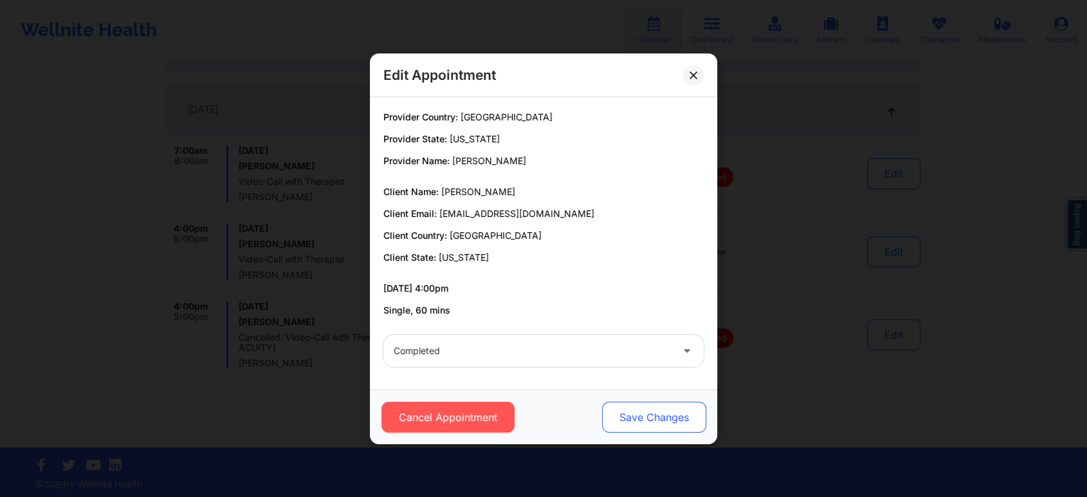
click at [629, 406] on button "Save Changes" at bounding box center [654, 416] width 104 height 31
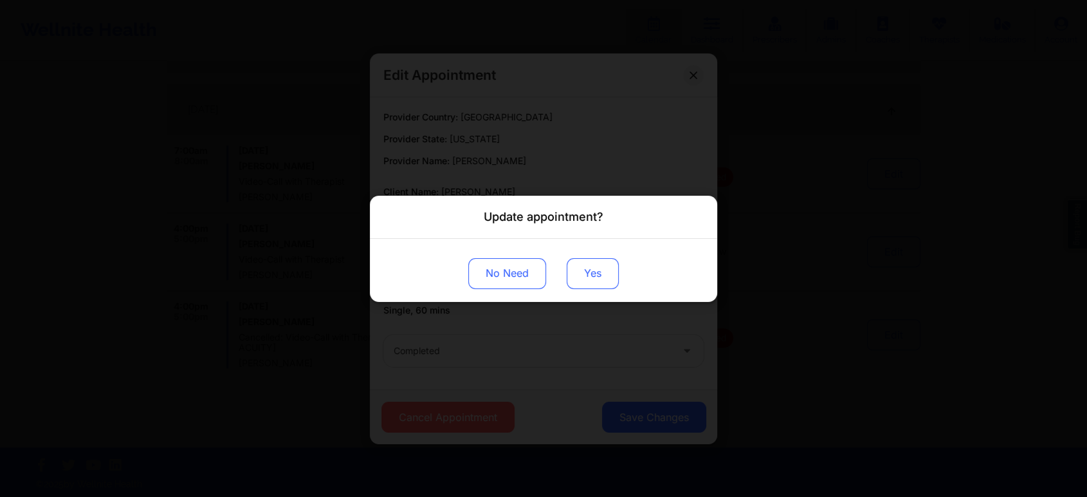
click at [586, 266] on button "Yes" at bounding box center [593, 272] width 52 height 31
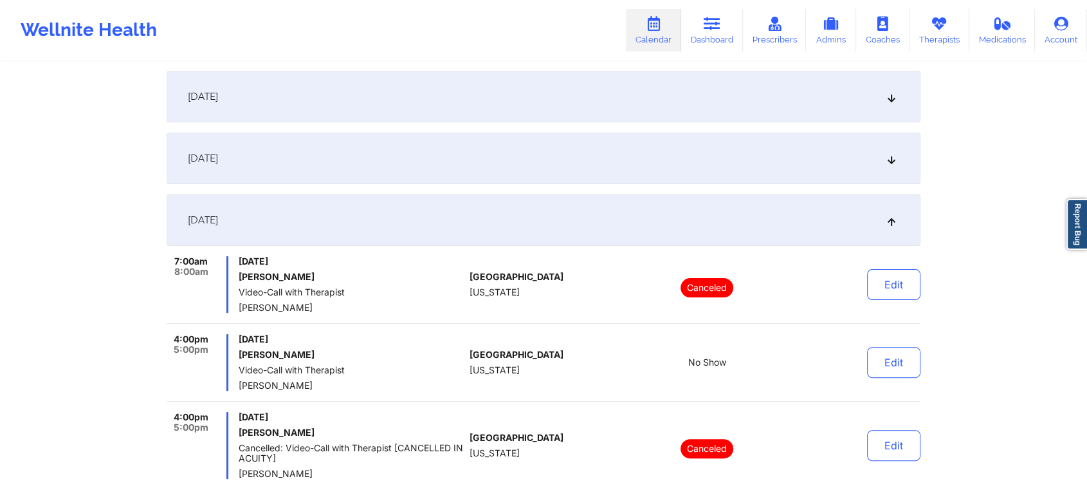
scroll to position [55, 0]
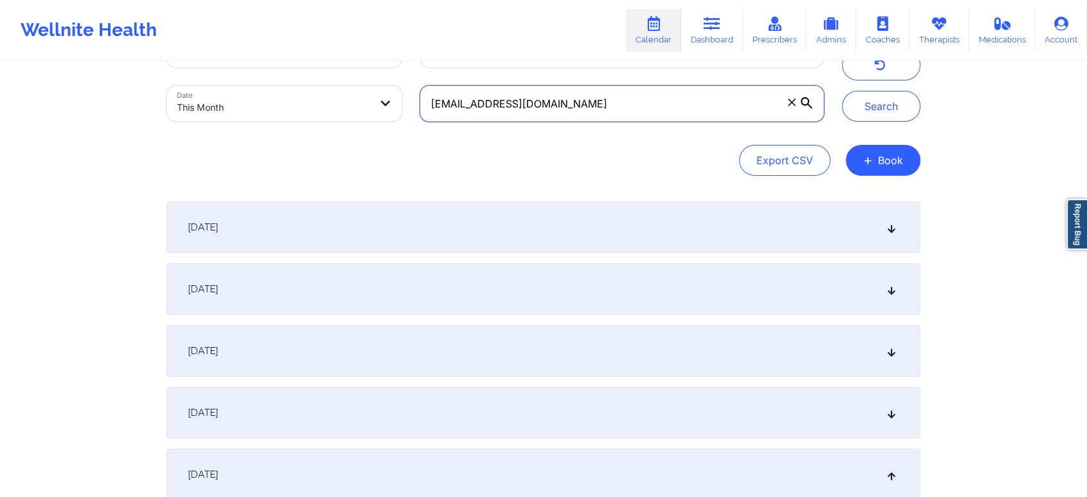
click at [679, 121] on input "[EMAIL_ADDRESS][DOMAIN_NAME]" at bounding box center [622, 104] width 404 height 36
drag, startPoint x: 679, startPoint y: 121, endPoint x: 299, endPoint y: 125, distance: 380.9
click at [299, 125] on div "Provider Role Therapist Therapist Select Therapist Date This Month [EMAIL_ADDRE…" at bounding box center [495, 77] width 675 height 108
paste input "mdidia555"
click at [842, 91] on button "Search" at bounding box center [881, 106] width 78 height 31
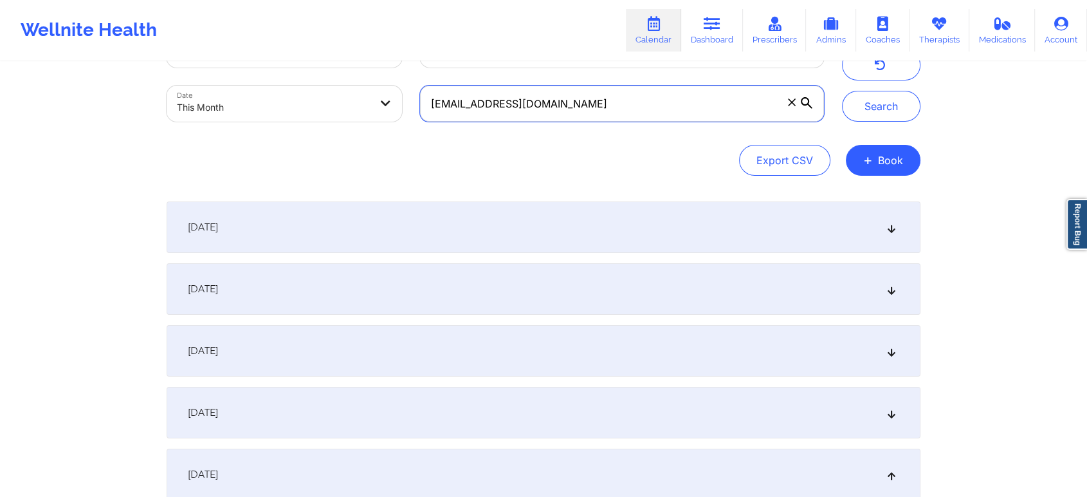
scroll to position [256, 0]
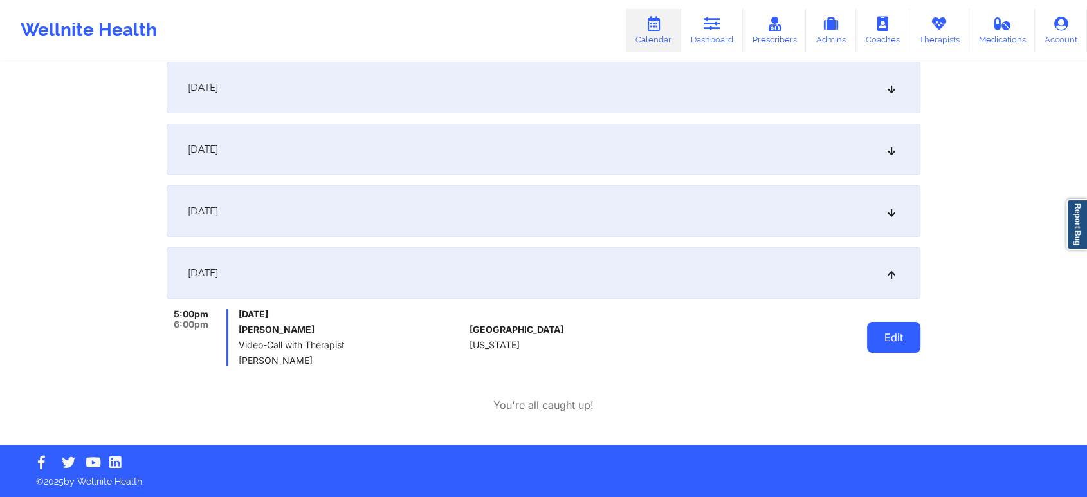
click at [870, 343] on button "Edit" at bounding box center [893, 337] width 53 height 31
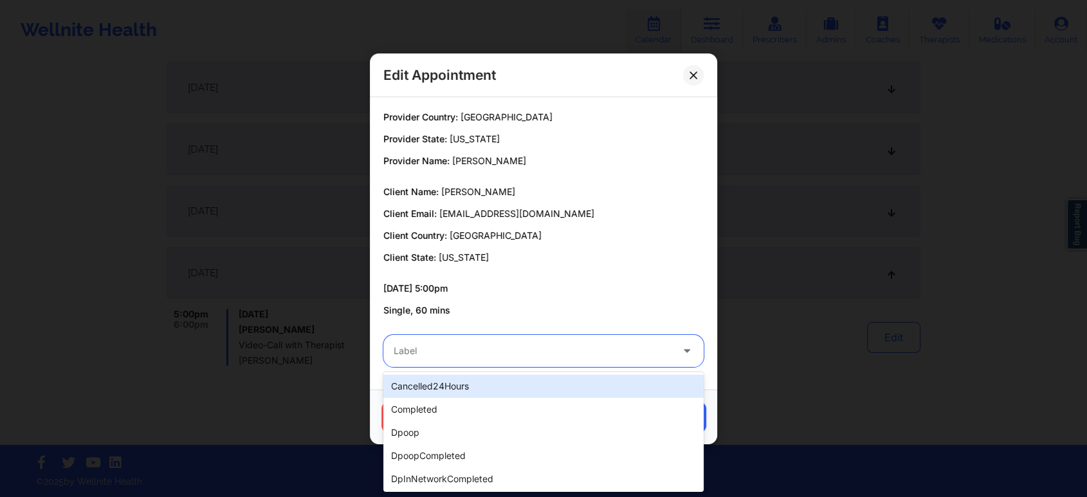
click at [546, 360] on div "Label" at bounding box center [527, 351] width 289 height 32
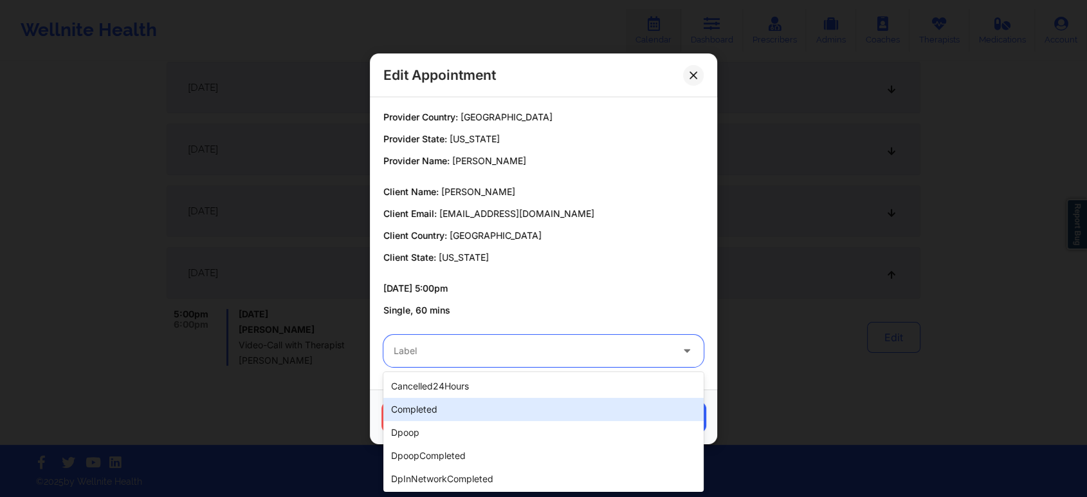
click at [488, 411] on div "completed" at bounding box center [543, 409] width 320 height 23
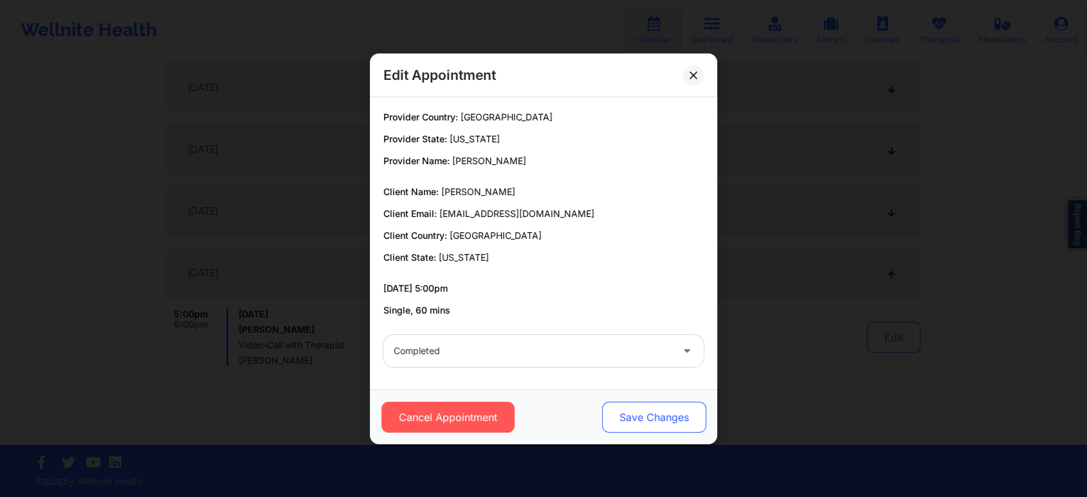
click at [614, 413] on button "Save Changes" at bounding box center [654, 416] width 104 height 31
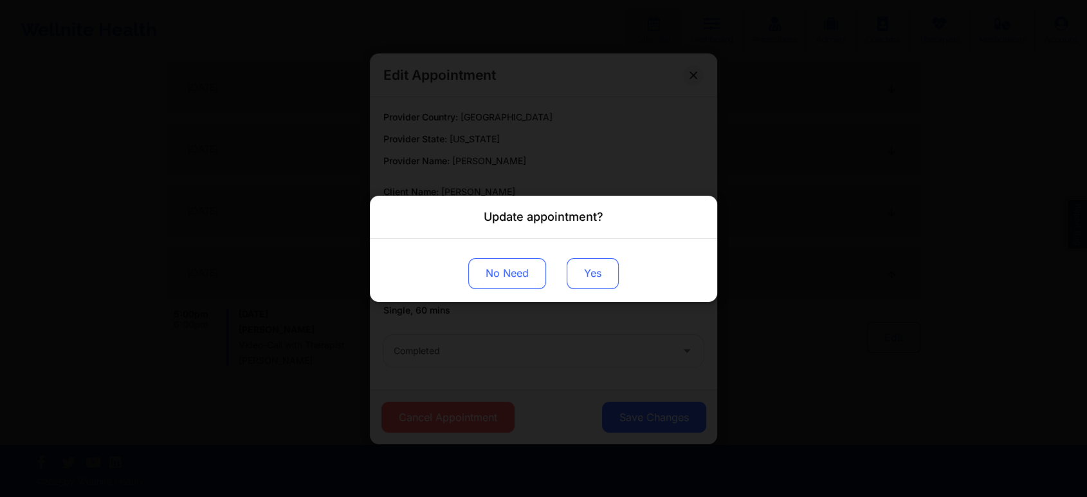
click at [578, 277] on button "Yes" at bounding box center [593, 272] width 52 height 31
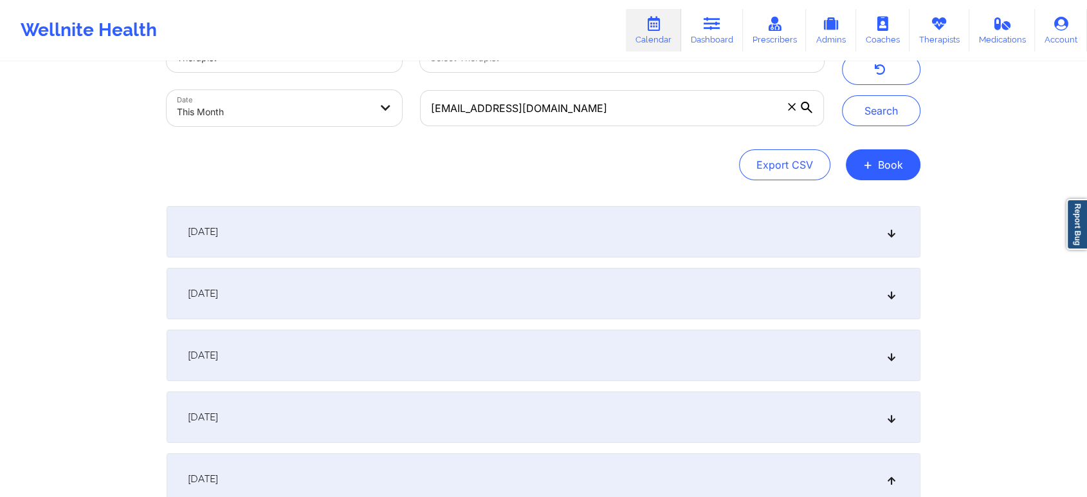
scroll to position [0, 0]
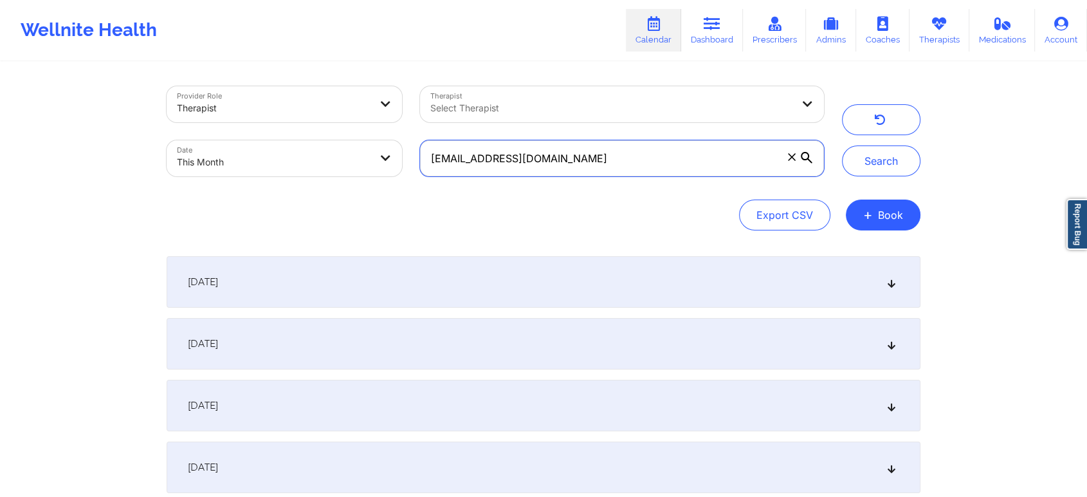
drag, startPoint x: 661, startPoint y: 165, endPoint x: 346, endPoint y: 172, distance: 314.7
click at [346, 172] on div "Provider Role Therapist Therapist Select Therapist Date This Month [EMAIL_ADDRE…" at bounding box center [495, 131] width 675 height 108
paste input "[PERSON_NAME]"
click at [842, 145] on button "Search" at bounding box center [881, 160] width 78 height 31
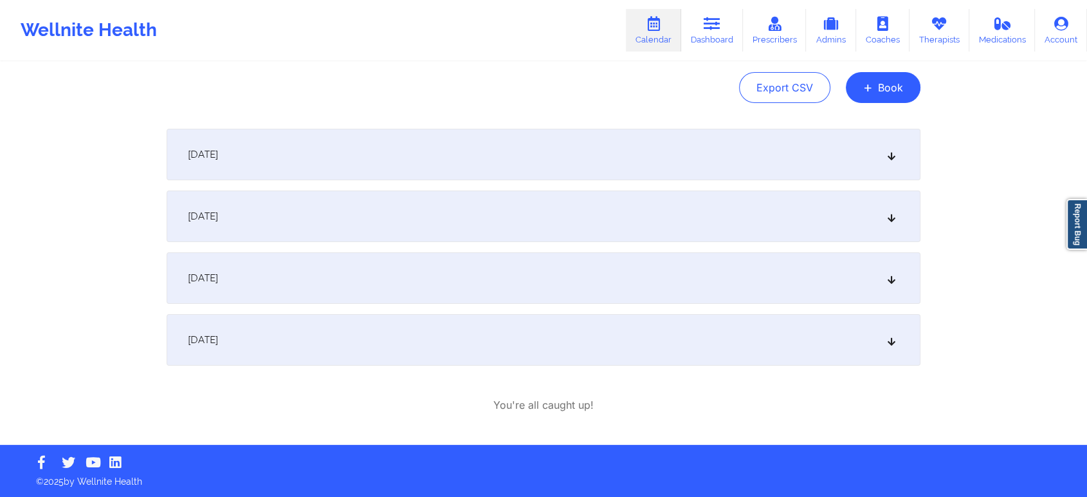
click at [478, 356] on div "[DATE]" at bounding box center [544, 339] width 754 height 51
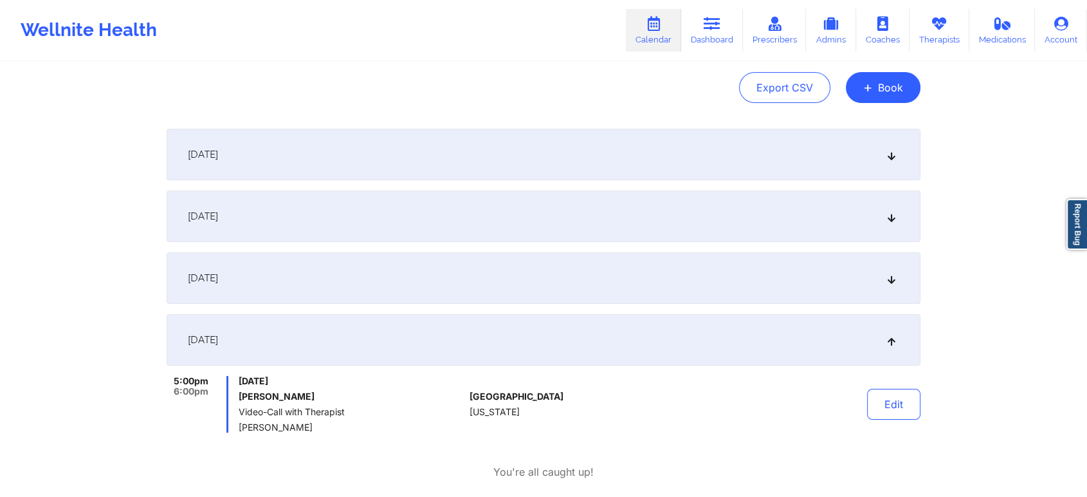
click at [478, 356] on div "[DATE]" at bounding box center [544, 339] width 754 height 51
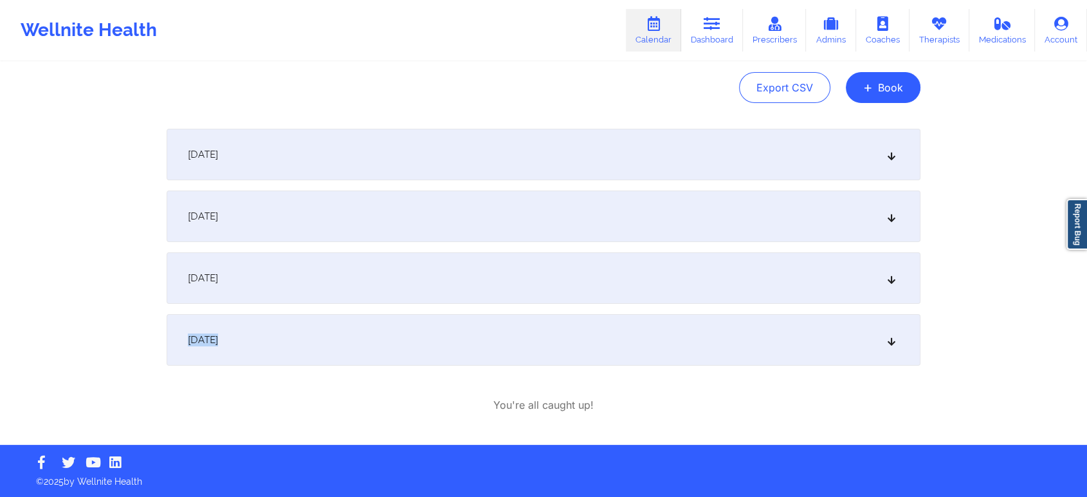
click at [478, 356] on div "[DATE]" at bounding box center [544, 339] width 754 height 51
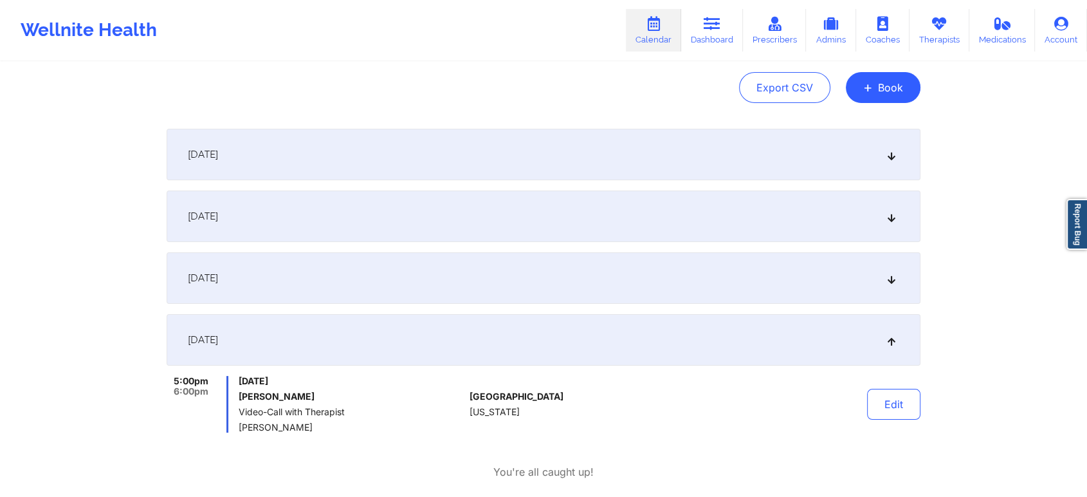
click at [901, 380] on div "Edit" at bounding box center [861, 404] width 119 height 57
click at [900, 396] on button "Edit" at bounding box center [893, 404] width 53 height 31
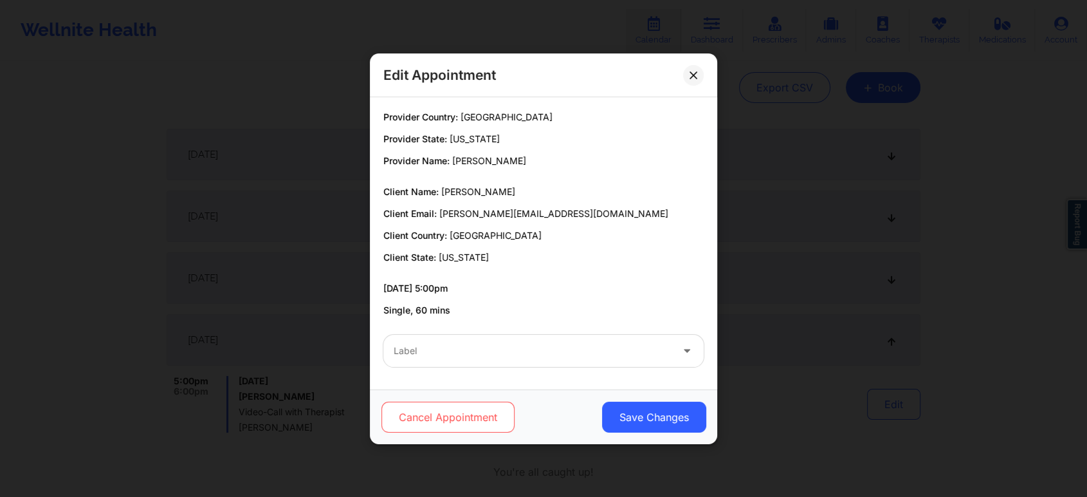
click at [482, 428] on button "Cancel Appointment" at bounding box center [447, 416] width 133 height 31
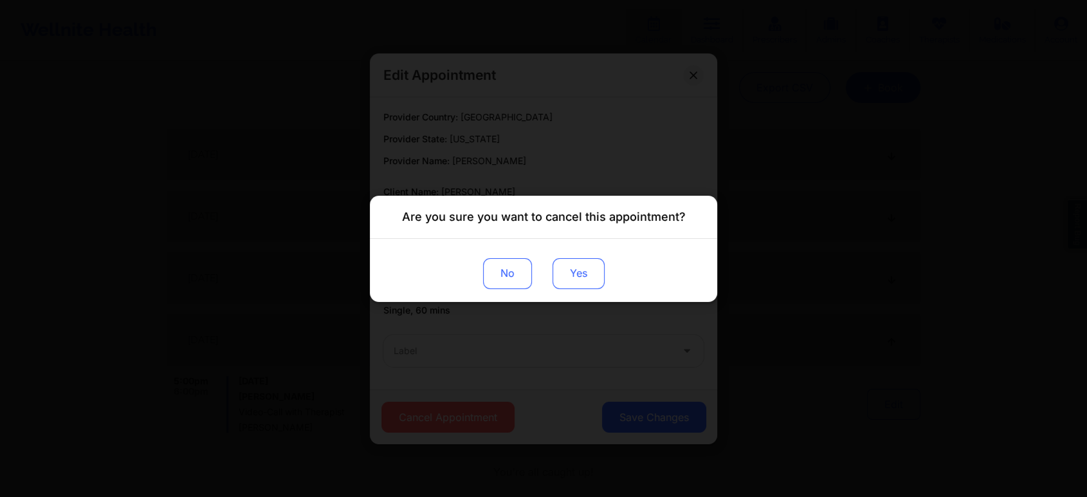
click at [564, 266] on button "Yes" at bounding box center [579, 272] width 52 height 31
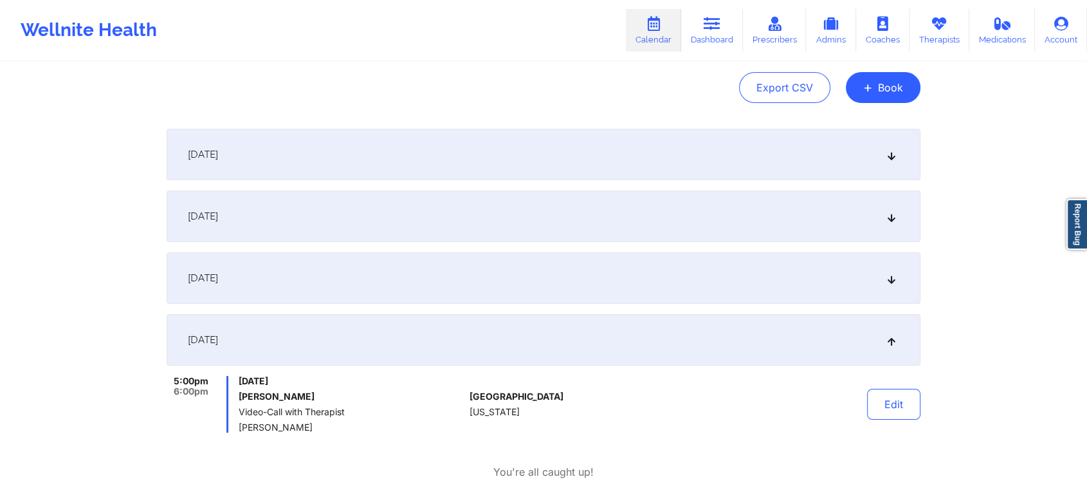
drag, startPoint x: 1010, startPoint y: 185, endPoint x: 1097, endPoint y: 226, distance: 96.1
click at [1087, 226] on html "Wellnite Health Calendar Dashboard Prescribers Admins Coaches Therapists Medica…" at bounding box center [543, 121] width 1087 height 497
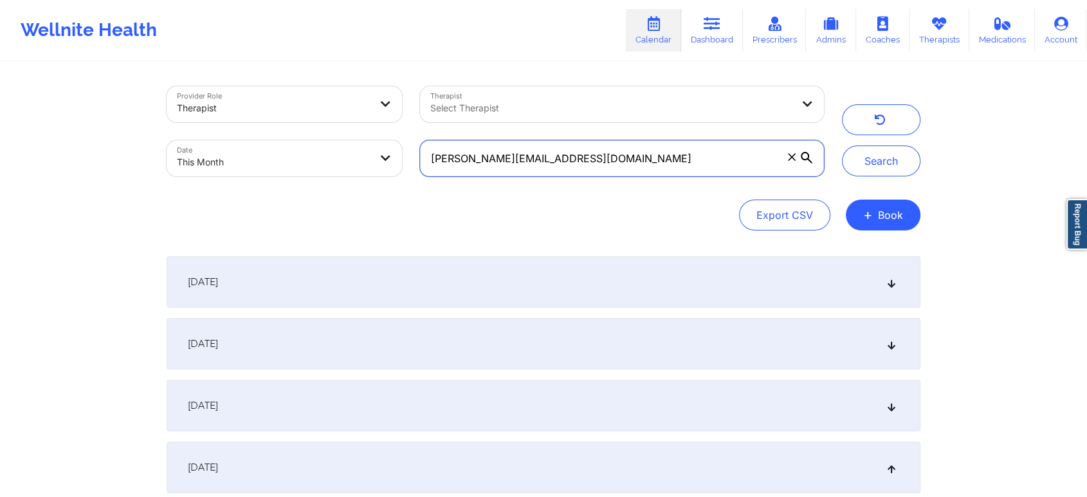
drag, startPoint x: 663, startPoint y: 162, endPoint x: 391, endPoint y: 160, distance: 271.5
click at [391, 160] on div "Provider Role Therapist Therapist Select Therapist Date This Month [PERSON_NAME…" at bounding box center [495, 131] width 675 height 108
click at [842, 145] on button "Search" at bounding box center [881, 160] width 78 height 31
drag, startPoint x: 587, startPoint y: 159, endPoint x: 349, endPoint y: 136, distance: 239.1
click at [349, 136] on div "Provider Role Therapist Therapist Select Therapist Date This Month [PERSON_NAME…" at bounding box center [495, 131] width 675 height 108
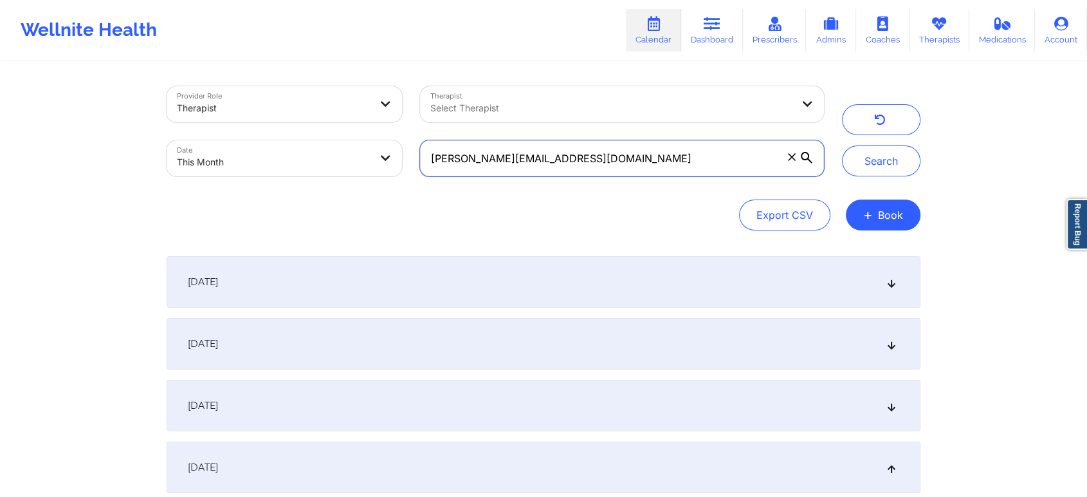
paste input "[EMAIL_ADDRESS]"
click at [842, 145] on button "Search" at bounding box center [881, 160] width 78 height 31
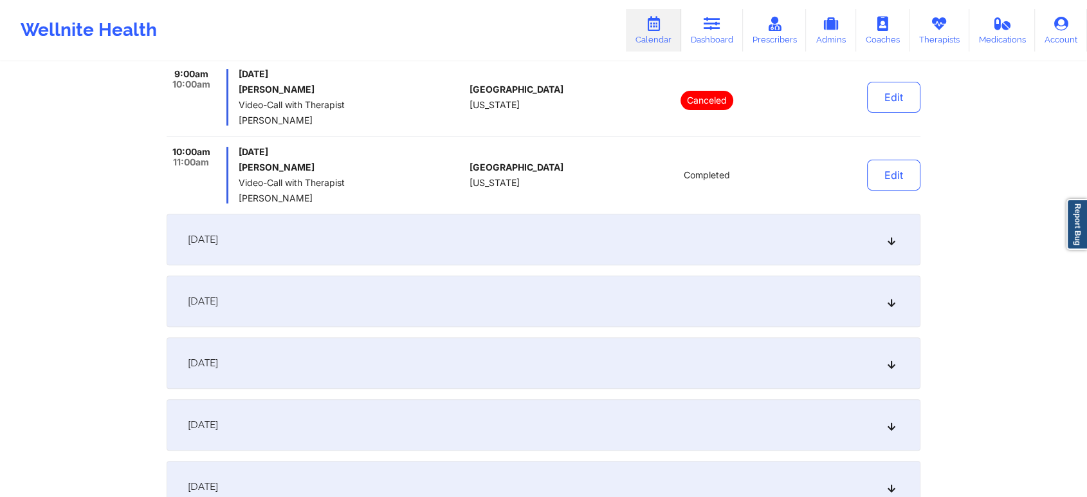
scroll to position [581, 0]
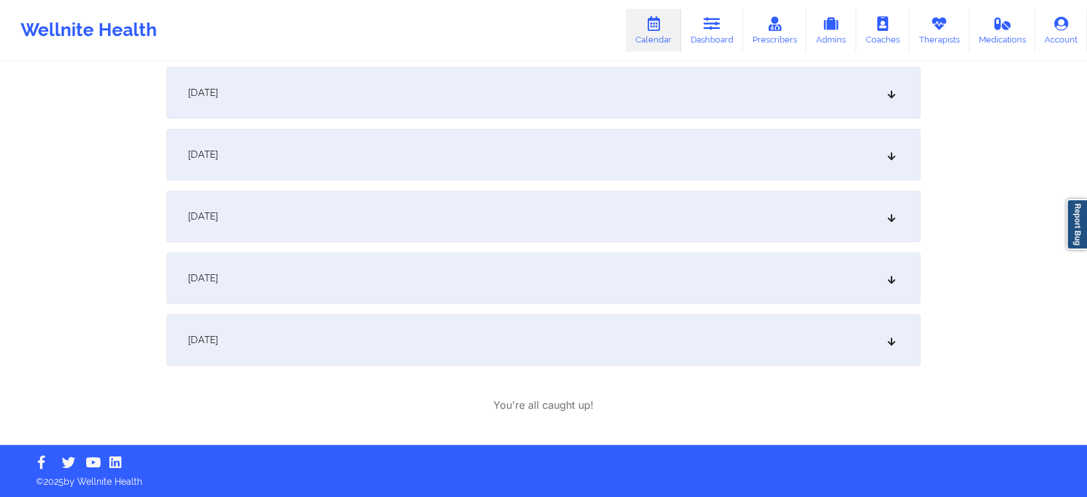
click at [299, 266] on div "[DATE]" at bounding box center [544, 277] width 754 height 51
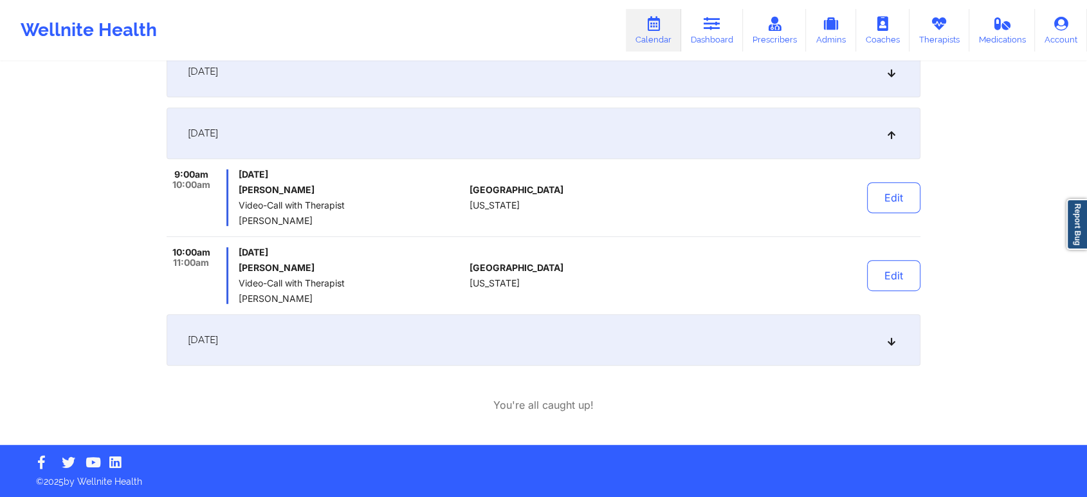
scroll to position [0, 0]
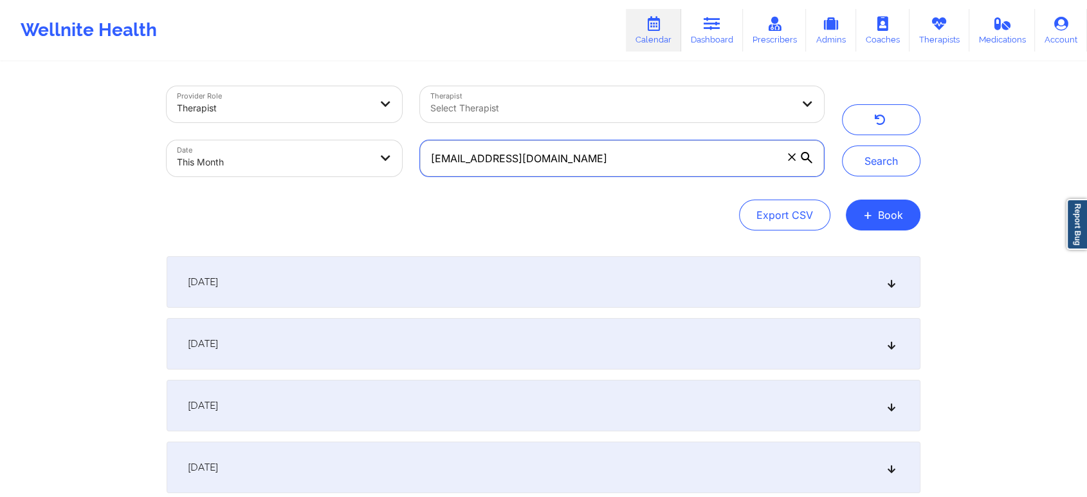
drag, startPoint x: 628, startPoint y: 153, endPoint x: 329, endPoint y: 138, distance: 299.5
click at [329, 138] on div "Provider Role Therapist Therapist Select Therapist Date This Month [EMAIL_ADDRE…" at bounding box center [495, 131] width 675 height 108
paste input "austinmllewellyn"
click at [842, 145] on button "Search" at bounding box center [881, 160] width 78 height 31
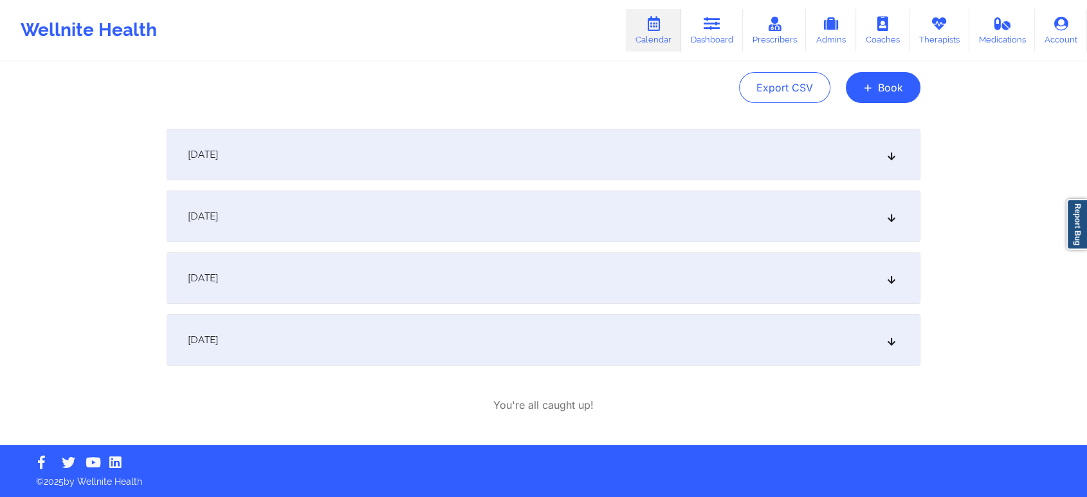
click at [315, 322] on div "[DATE]" at bounding box center [544, 339] width 754 height 51
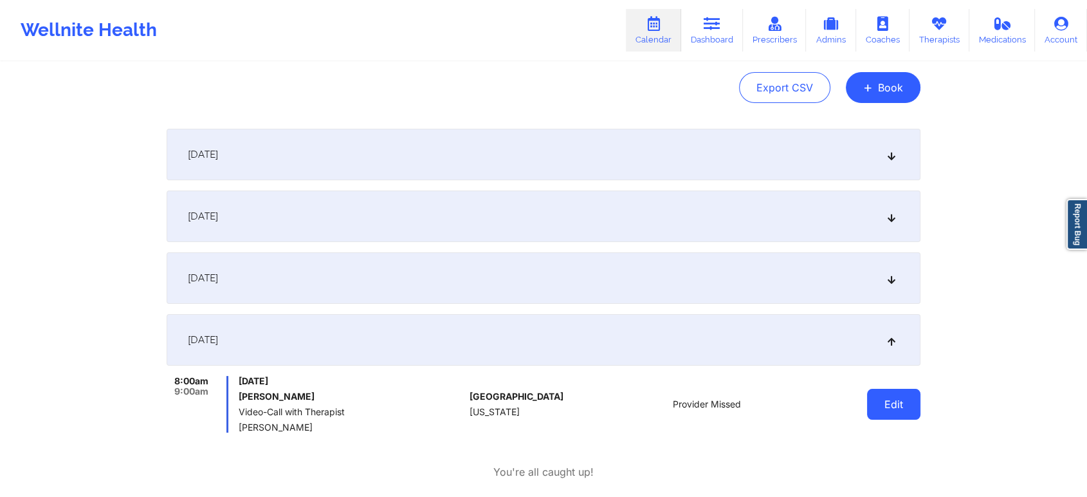
drag, startPoint x: 862, startPoint y: 400, endPoint x: 899, endPoint y: 400, distance: 36.7
click at [899, 400] on div "Edit" at bounding box center [861, 404] width 119 height 57
click at [899, 400] on button "Edit" at bounding box center [893, 404] width 53 height 31
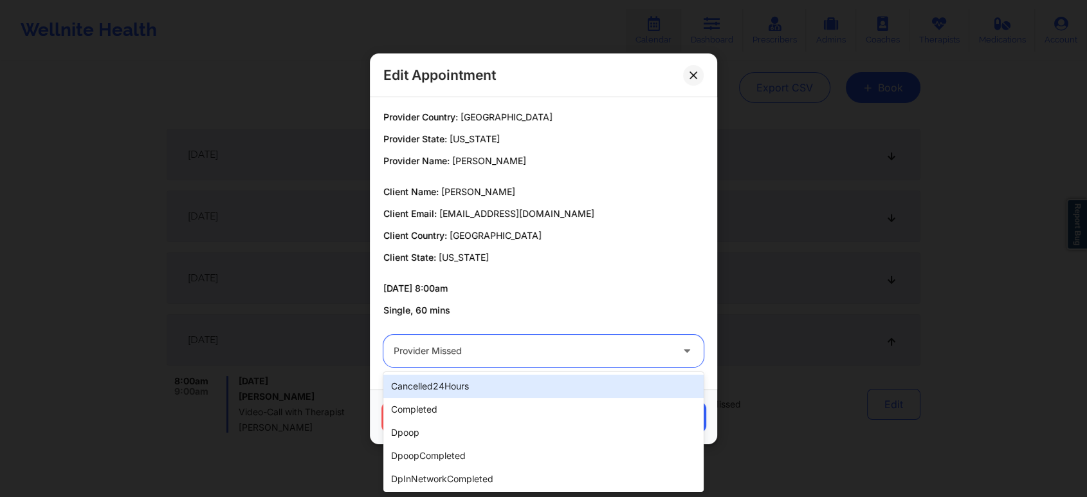
click at [468, 356] on div at bounding box center [533, 350] width 278 height 15
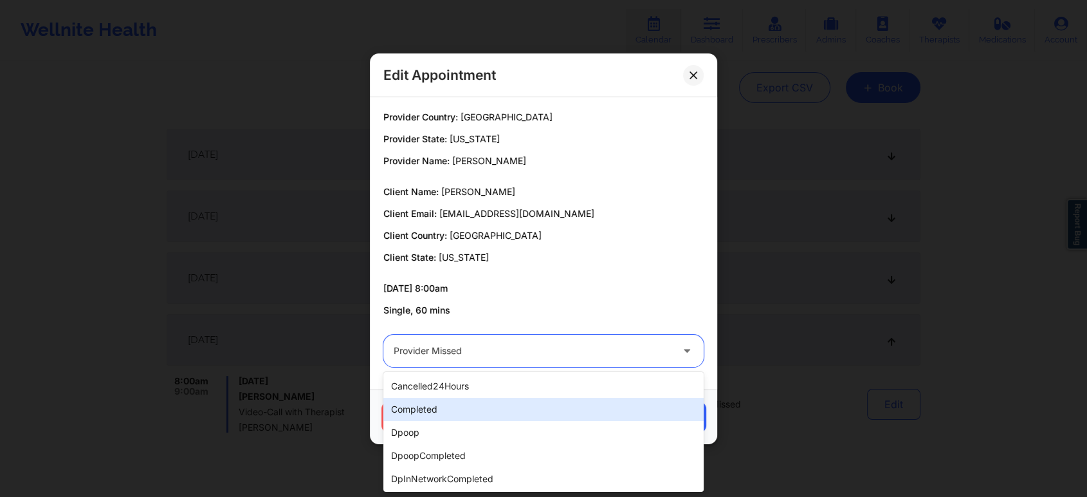
click at [441, 403] on div "completed" at bounding box center [543, 409] width 320 height 23
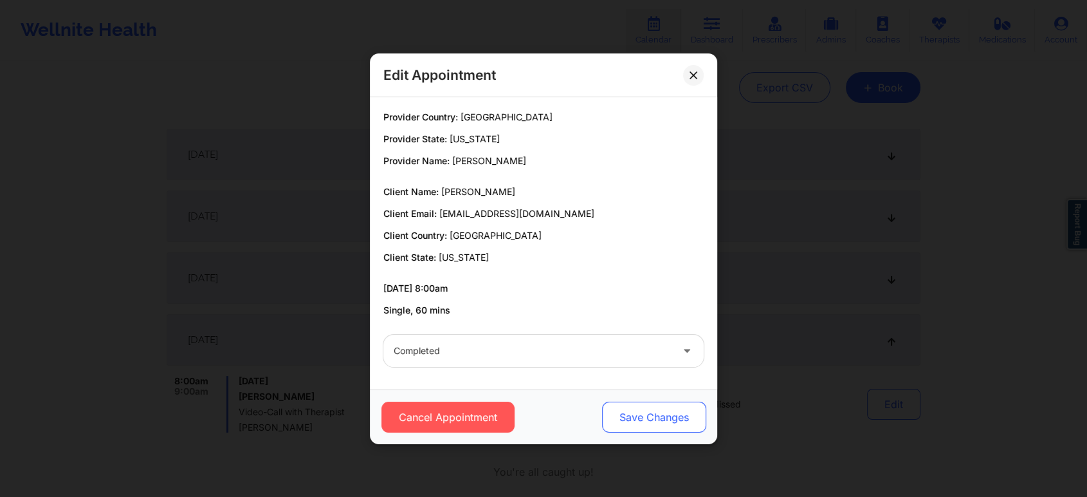
drag, startPoint x: 647, startPoint y: 395, endPoint x: 645, endPoint y: 414, distance: 18.7
click at [645, 414] on div "Cancel Appointment Save Changes" at bounding box center [543, 416] width 347 height 55
click at [645, 414] on button "Save Changes" at bounding box center [654, 416] width 104 height 31
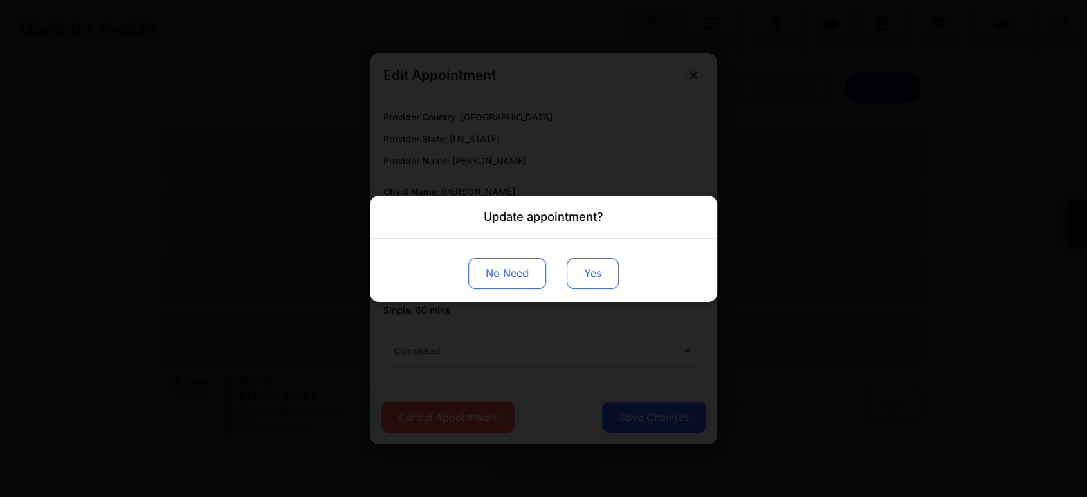
drag, startPoint x: 562, startPoint y: 266, endPoint x: 582, endPoint y: 270, distance: 20.3
click at [582, 270] on div "No Need Yes" at bounding box center [543, 269] width 347 height 63
click at [582, 270] on button "Yes" at bounding box center [593, 272] width 52 height 31
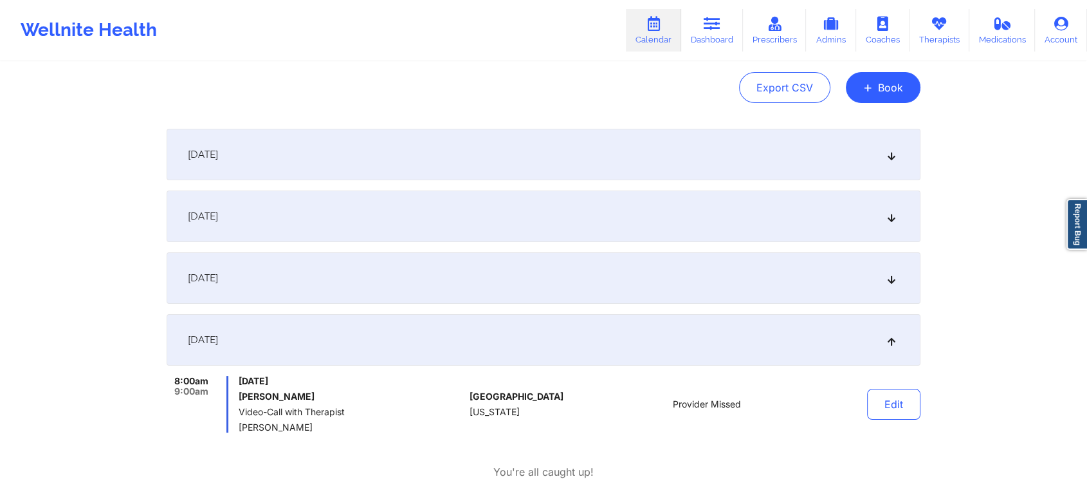
scroll to position [0, 0]
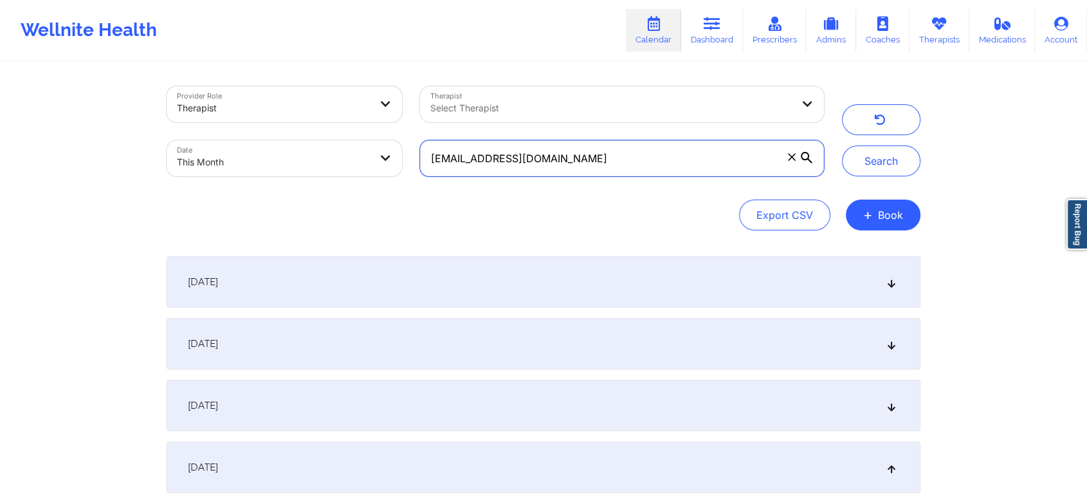
drag, startPoint x: 628, startPoint y: 167, endPoint x: 350, endPoint y: 150, distance: 278.4
click at [350, 150] on div "Provider Role Therapist Therapist Select Therapist Date This Month [EMAIL_ADDRE…" at bounding box center [495, 131] width 675 height 108
paste input "ltrebach"
type input "[EMAIL_ADDRESS][DOMAIN_NAME]"
click at [842, 145] on button "Search" at bounding box center [881, 160] width 78 height 31
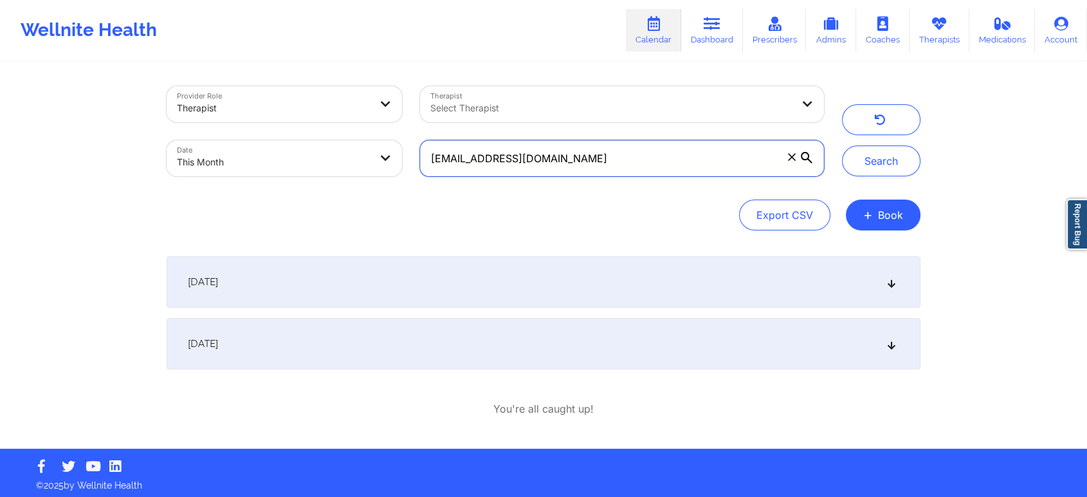
scroll to position [4, 0]
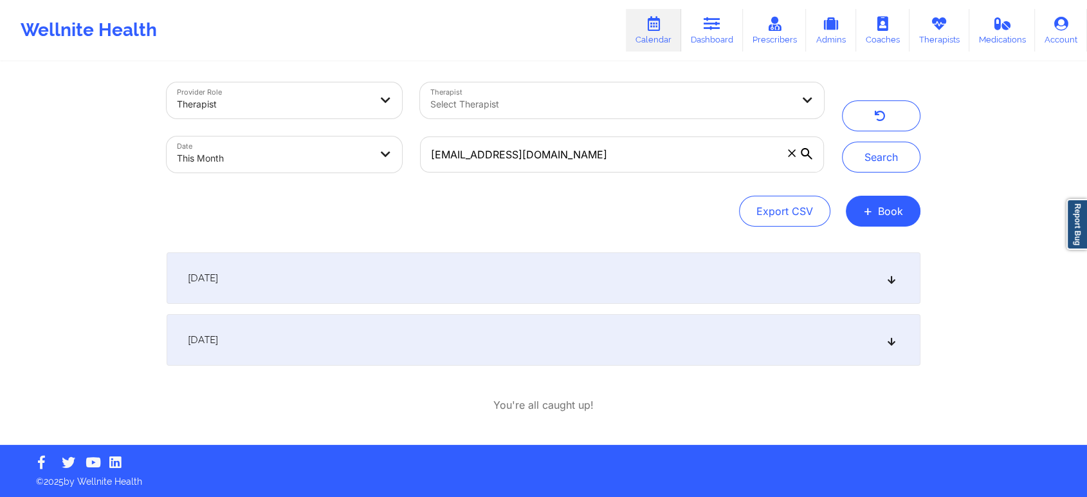
click at [423, 317] on div "[DATE]" at bounding box center [544, 339] width 754 height 51
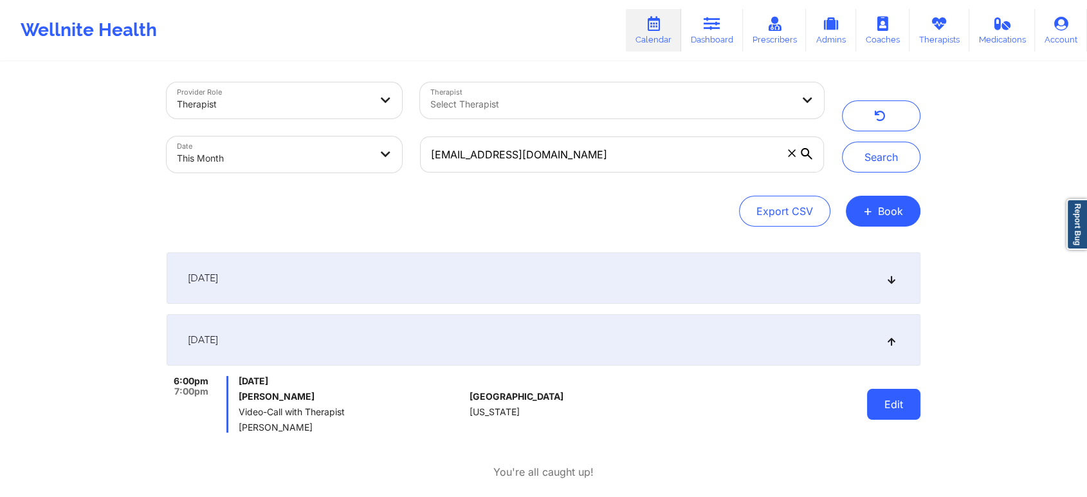
click at [896, 405] on button "Edit" at bounding box center [893, 404] width 53 height 31
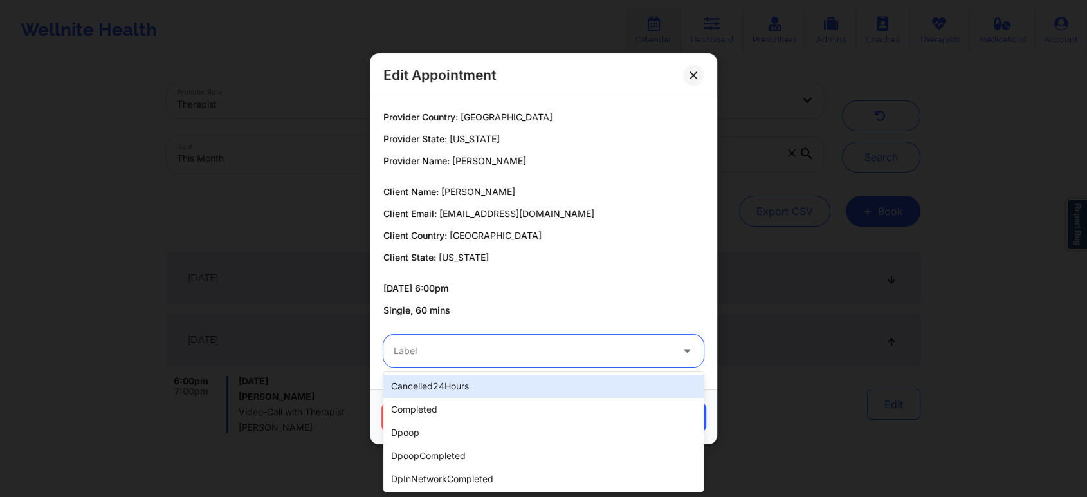
click at [410, 353] on div at bounding box center [533, 350] width 278 height 15
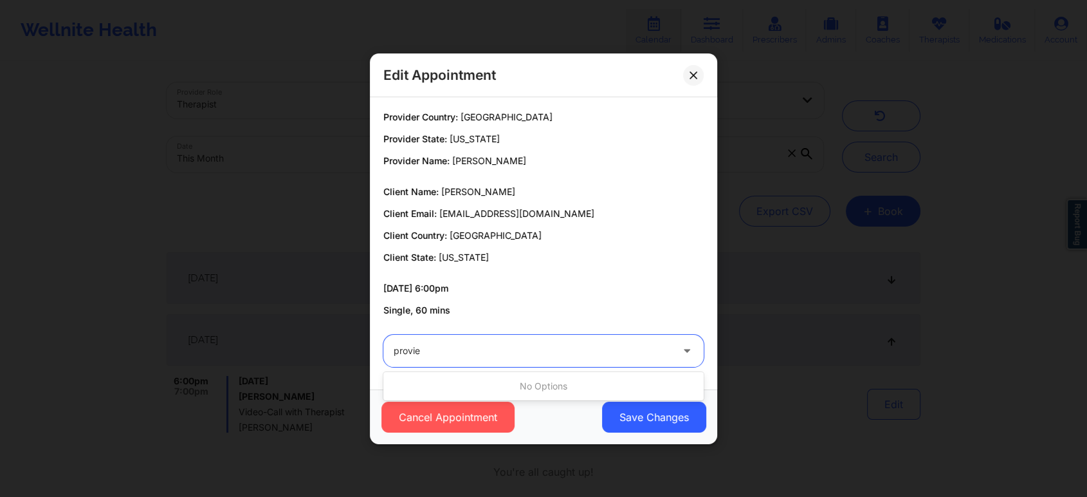
type input "provi"
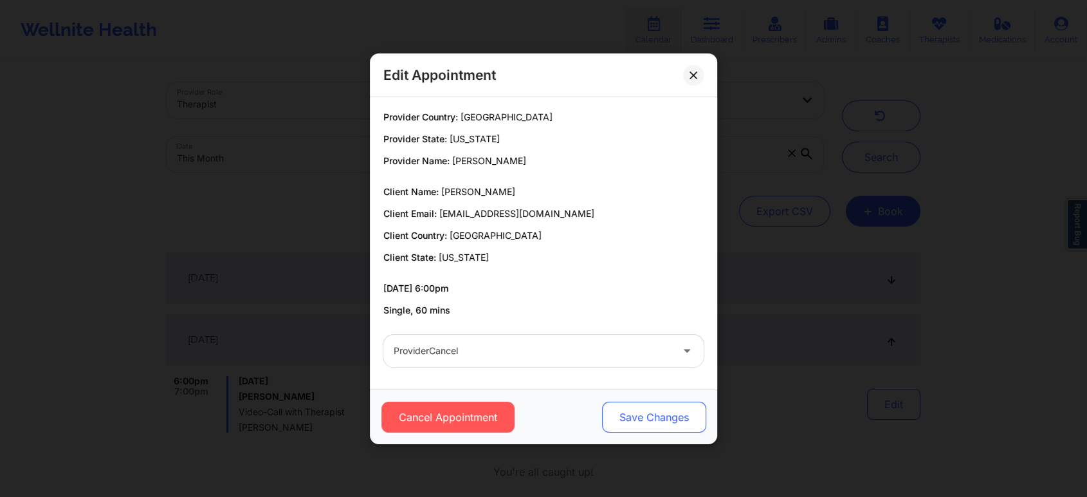
click at [638, 410] on button "Save Changes" at bounding box center [654, 416] width 104 height 31
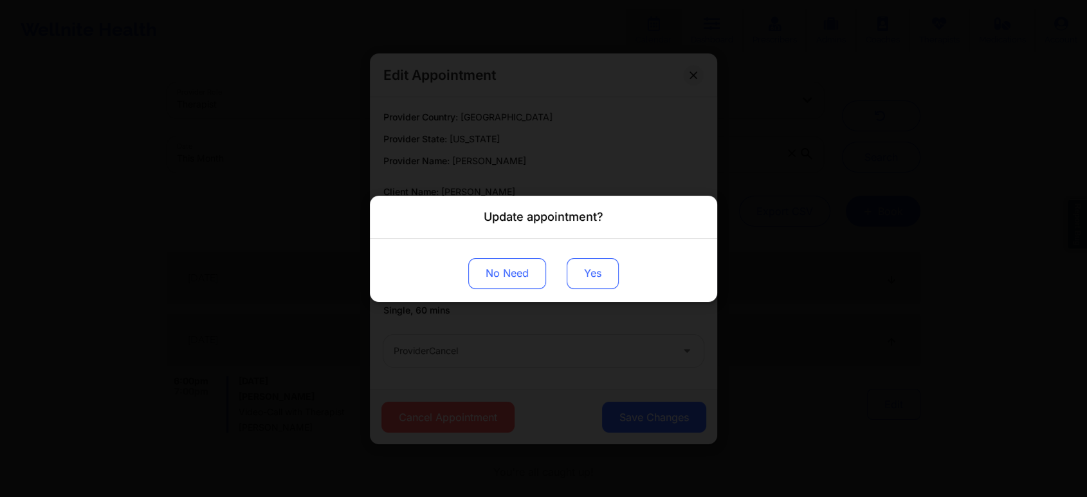
click at [603, 286] on button "Yes" at bounding box center [593, 272] width 52 height 31
